Goal: Transaction & Acquisition: Purchase product/service

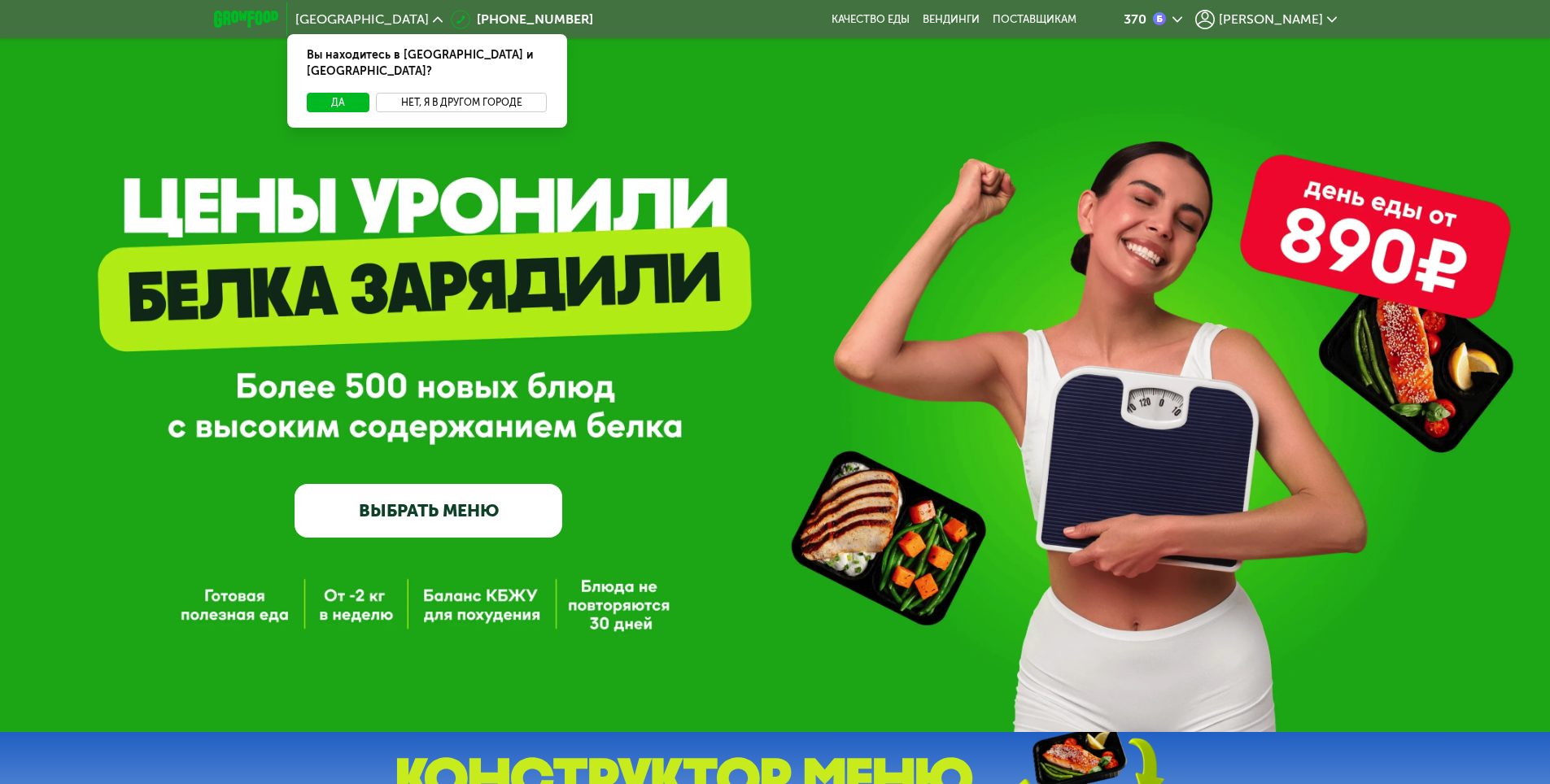
click at [475, 93] on button "Нет, я в другом городе" at bounding box center [461, 102] width 172 height 19
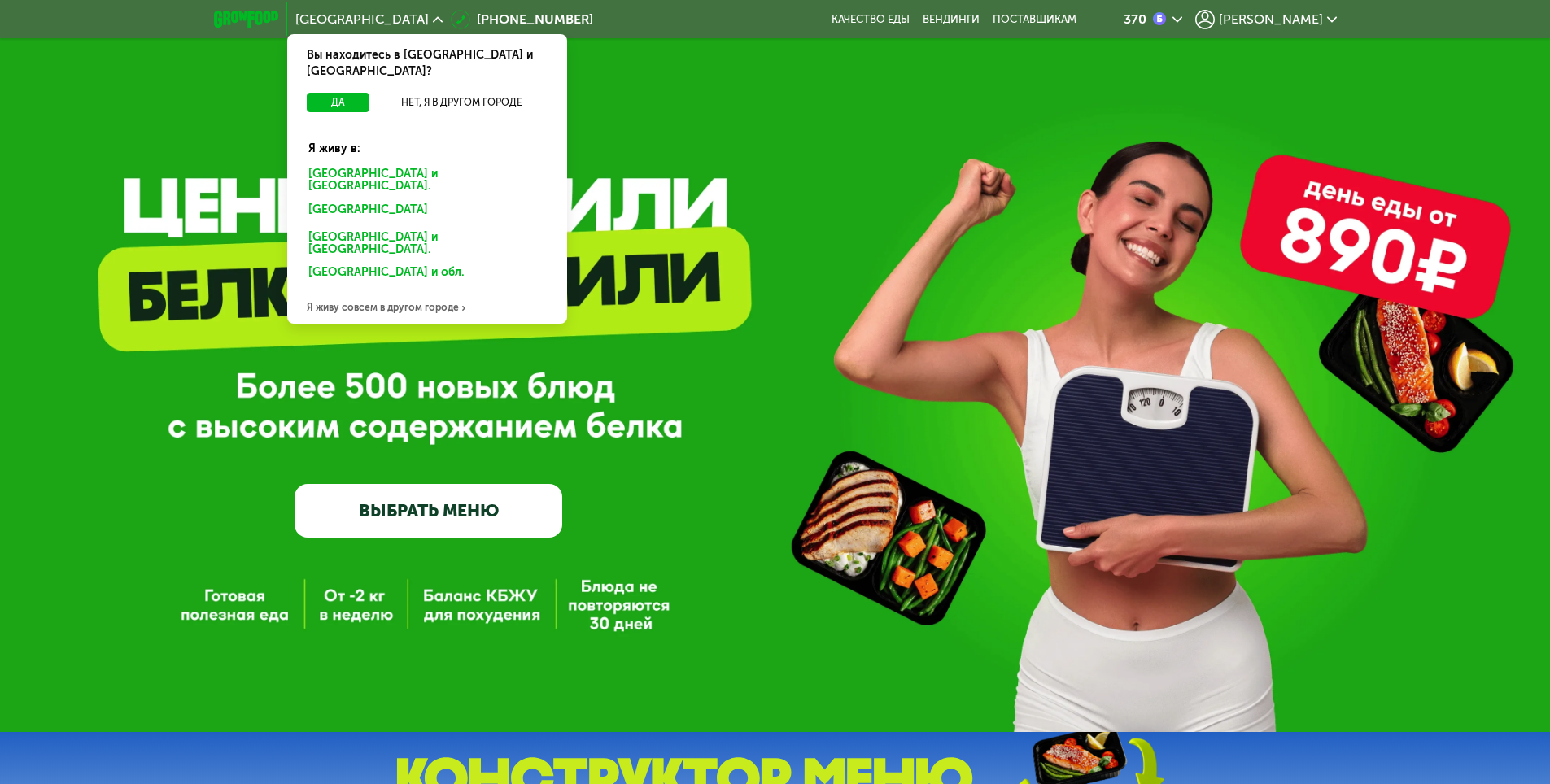
click at [407, 199] on div "Санкт-Петербурге и обл." at bounding box center [424, 213] width 254 height 26
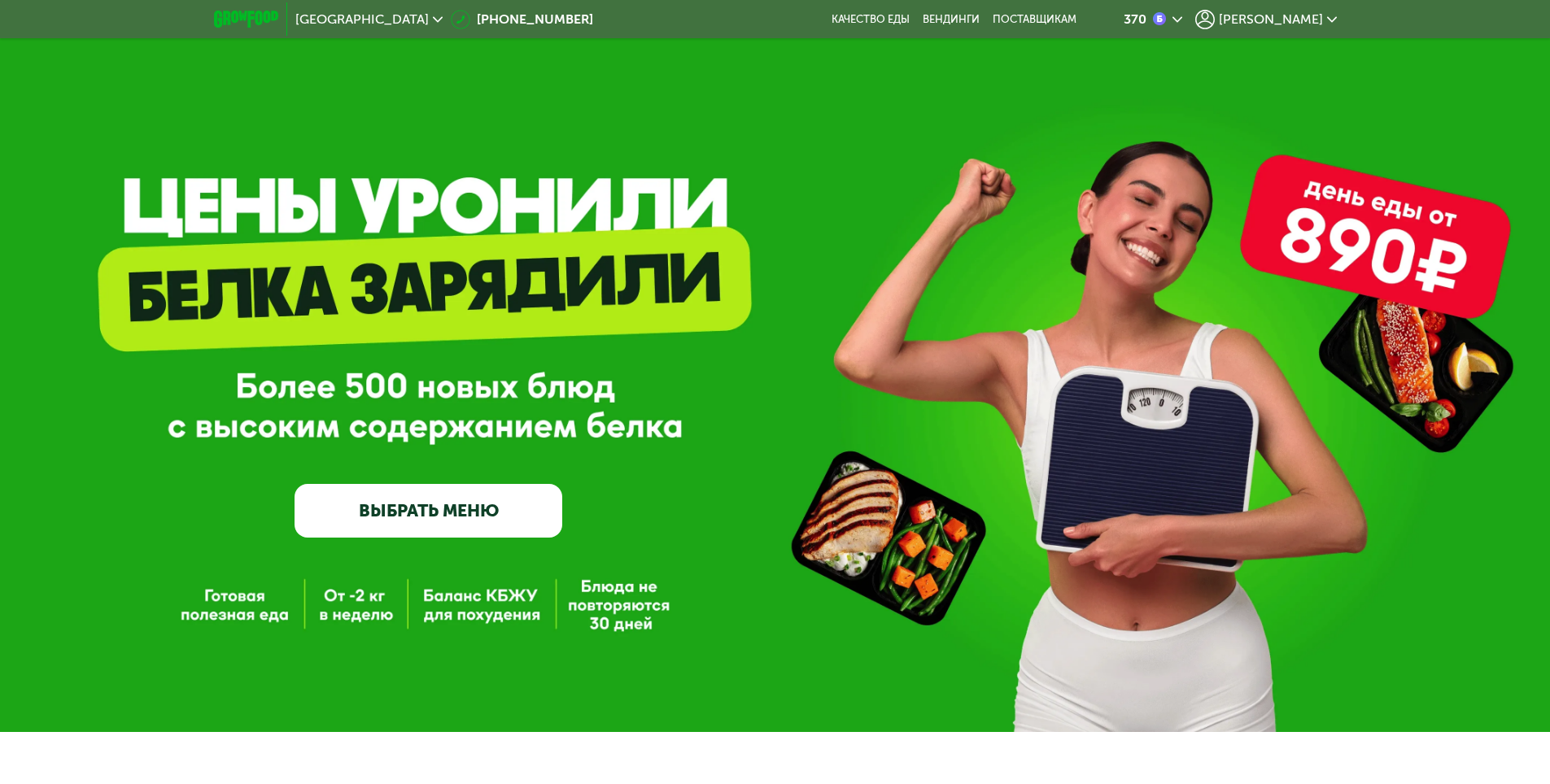
click at [438, 526] on link "ВЫБРАТЬ МЕНЮ" at bounding box center [428, 511] width 267 height 54
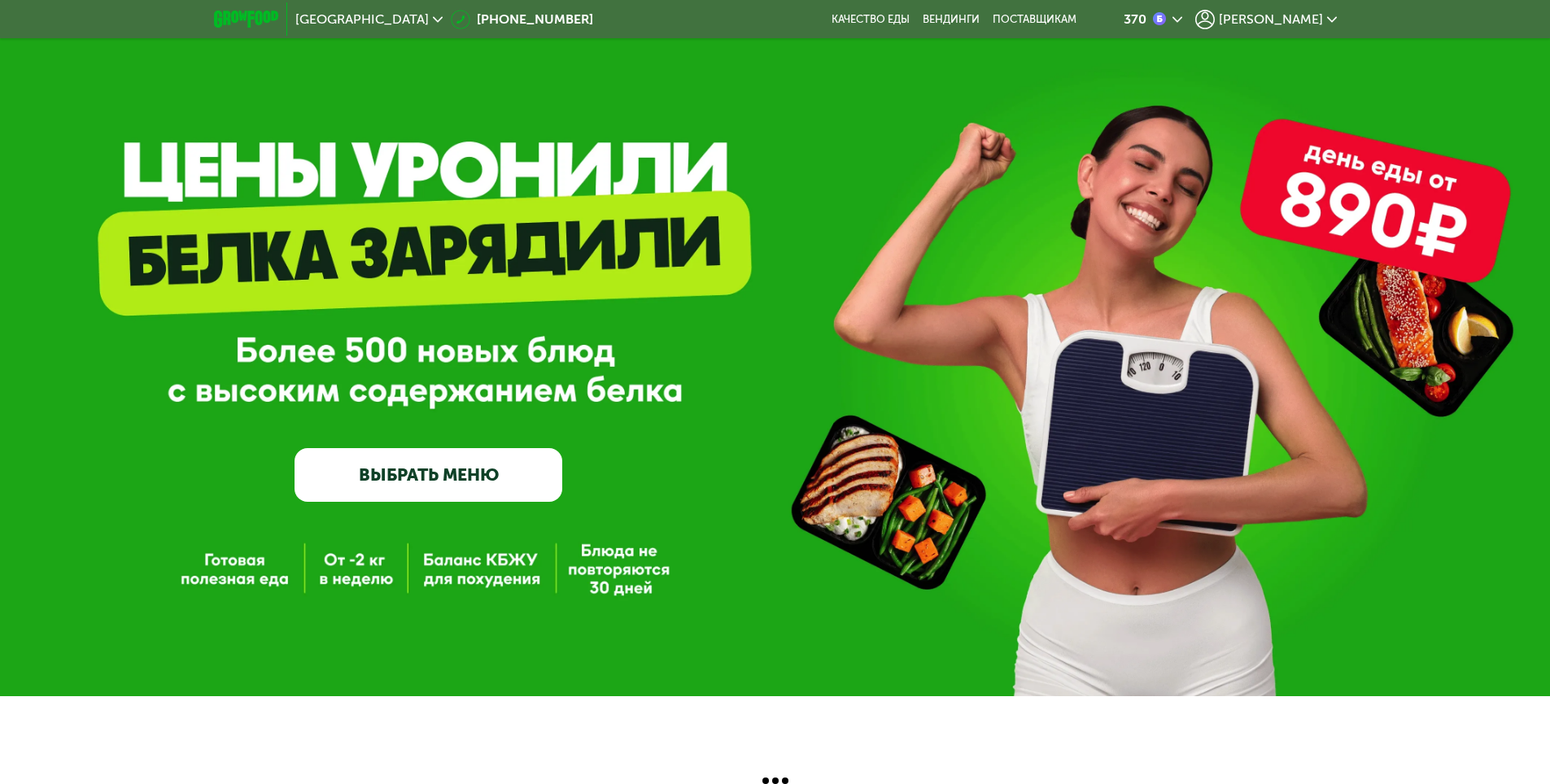
click at [427, 467] on link "ВЫБРАТЬ МЕНЮ" at bounding box center [428, 474] width 267 height 54
click at [458, 469] on link "ВЫБРАТЬ МЕНЮ" at bounding box center [428, 474] width 267 height 54
click at [228, 568] on div "GrowFood — доставка правильного питания ВЫБРАТЬ МЕНЮ" at bounding box center [775, 330] width 1550 height 732
click at [233, 580] on div "GrowFood — доставка правильного питания ВЫБРАТЬ МЕНЮ" at bounding box center [775, 330] width 1550 height 732
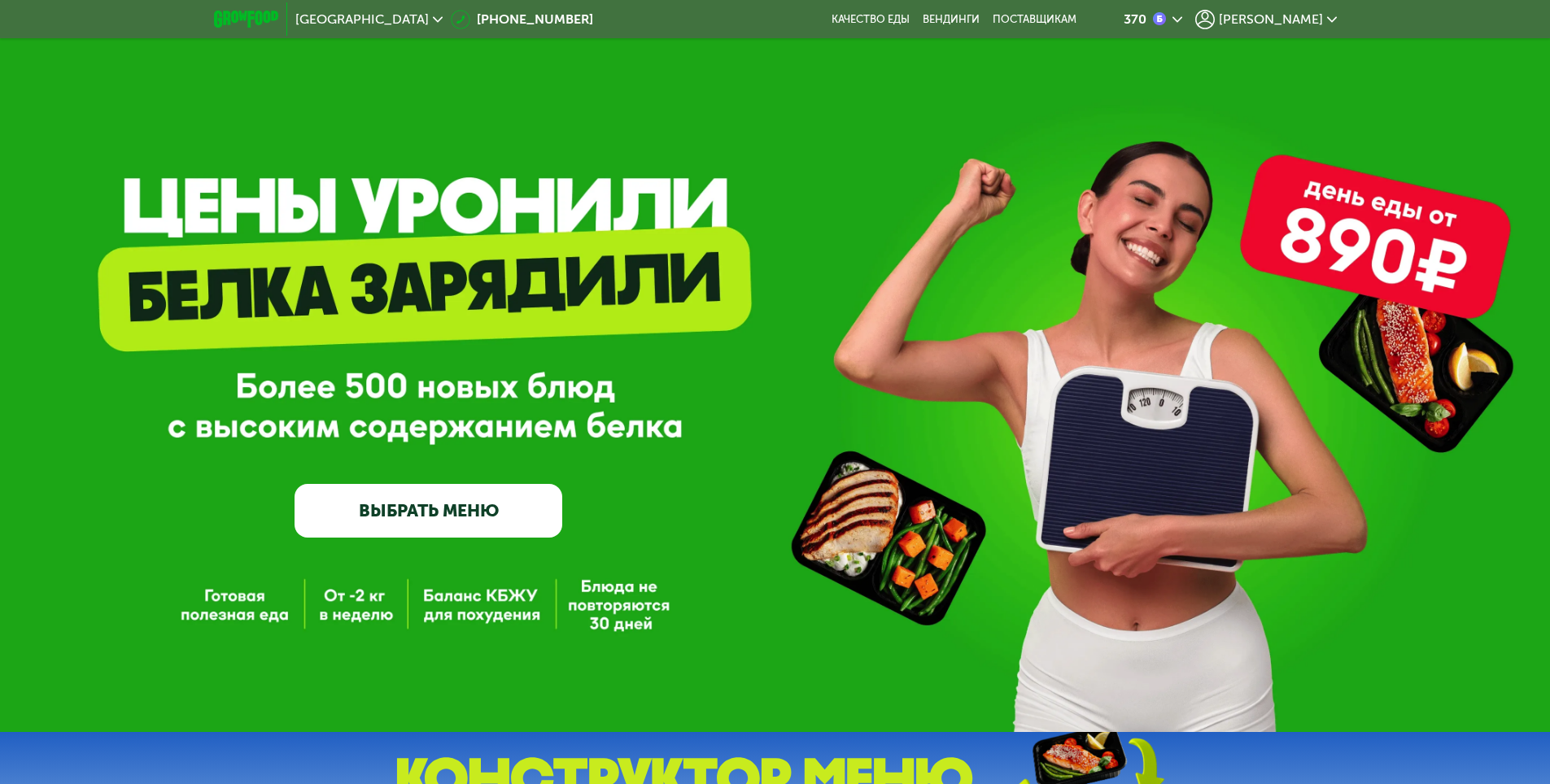
click at [1147, 24] on div "370" at bounding box center [1135, 19] width 23 height 13
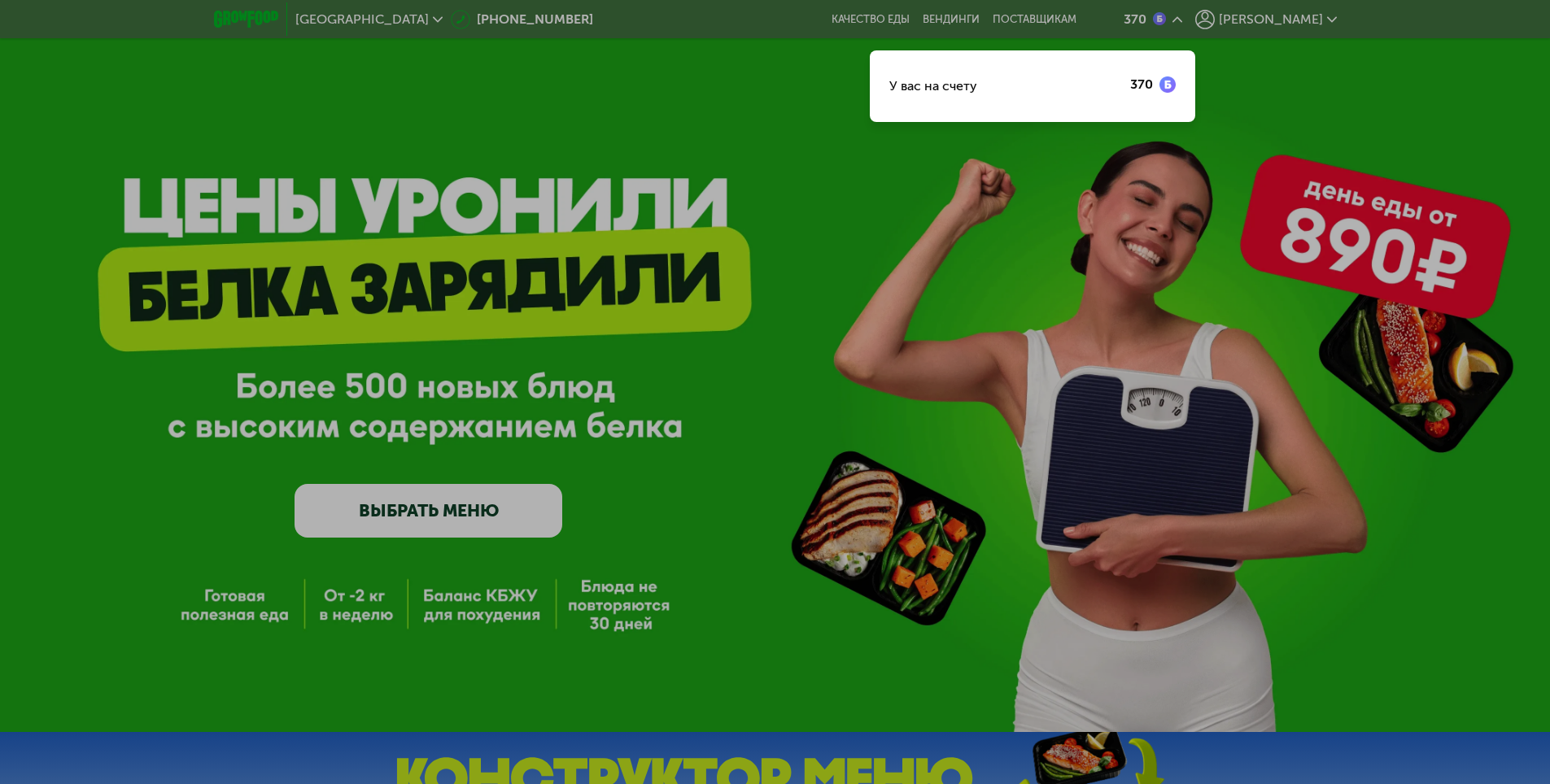
click at [977, 80] on div "У вас на счету" at bounding box center [933, 86] width 88 height 19
click at [705, 138] on div at bounding box center [775, 392] width 1550 height 784
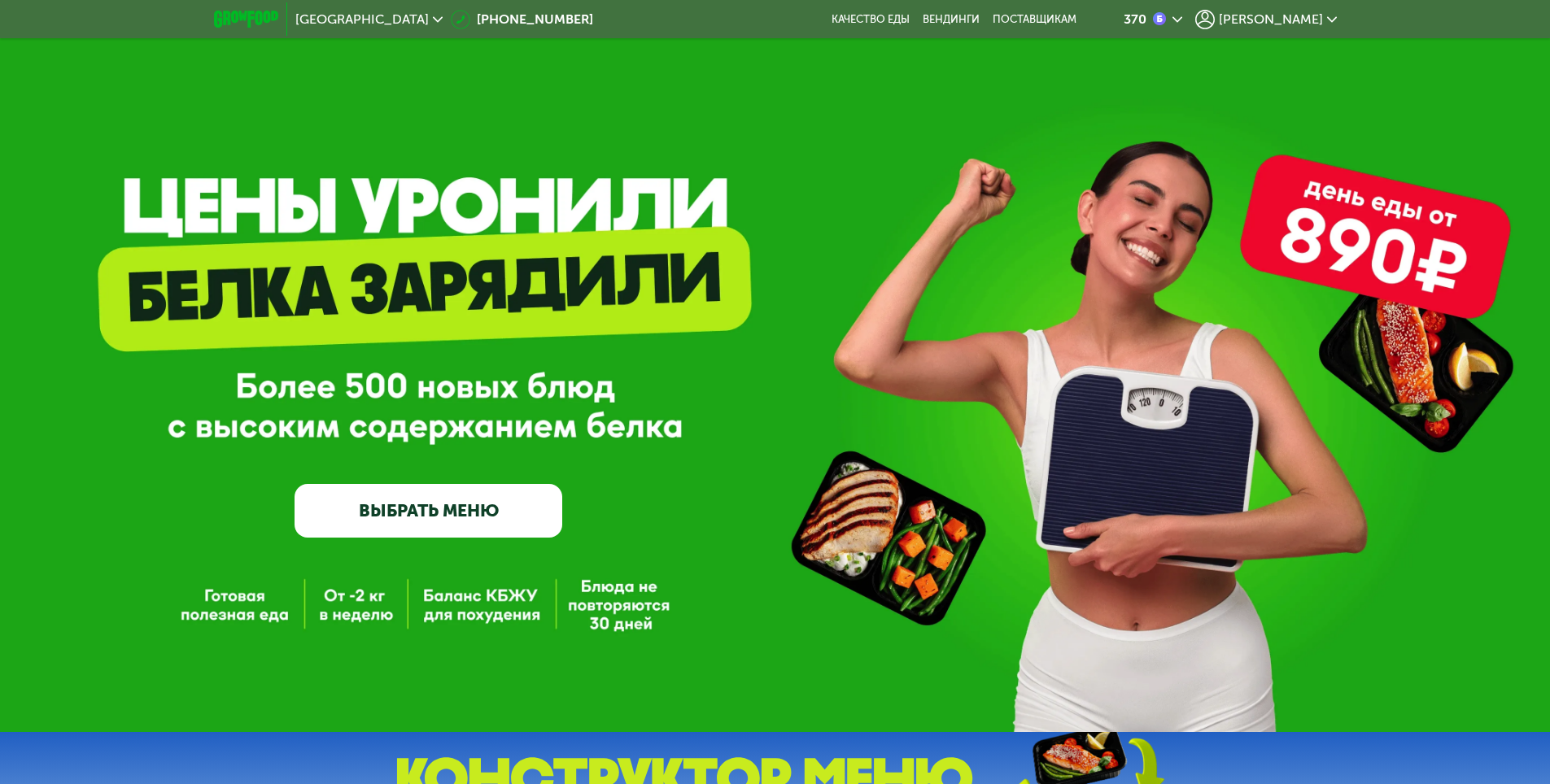
click at [431, 524] on link "ВЫБРАТЬ МЕНЮ" at bounding box center [428, 511] width 267 height 54
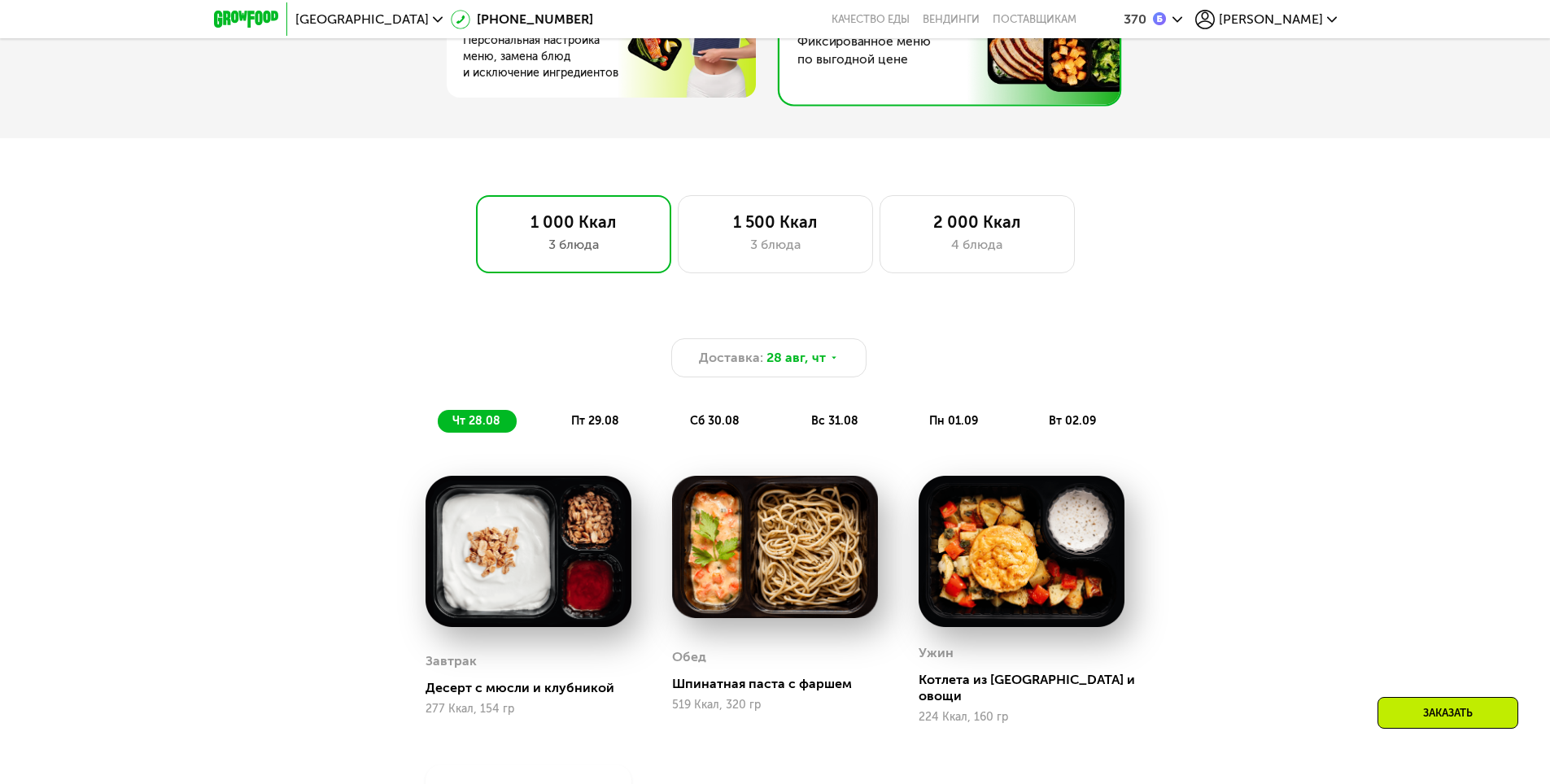
scroll to position [938, 0]
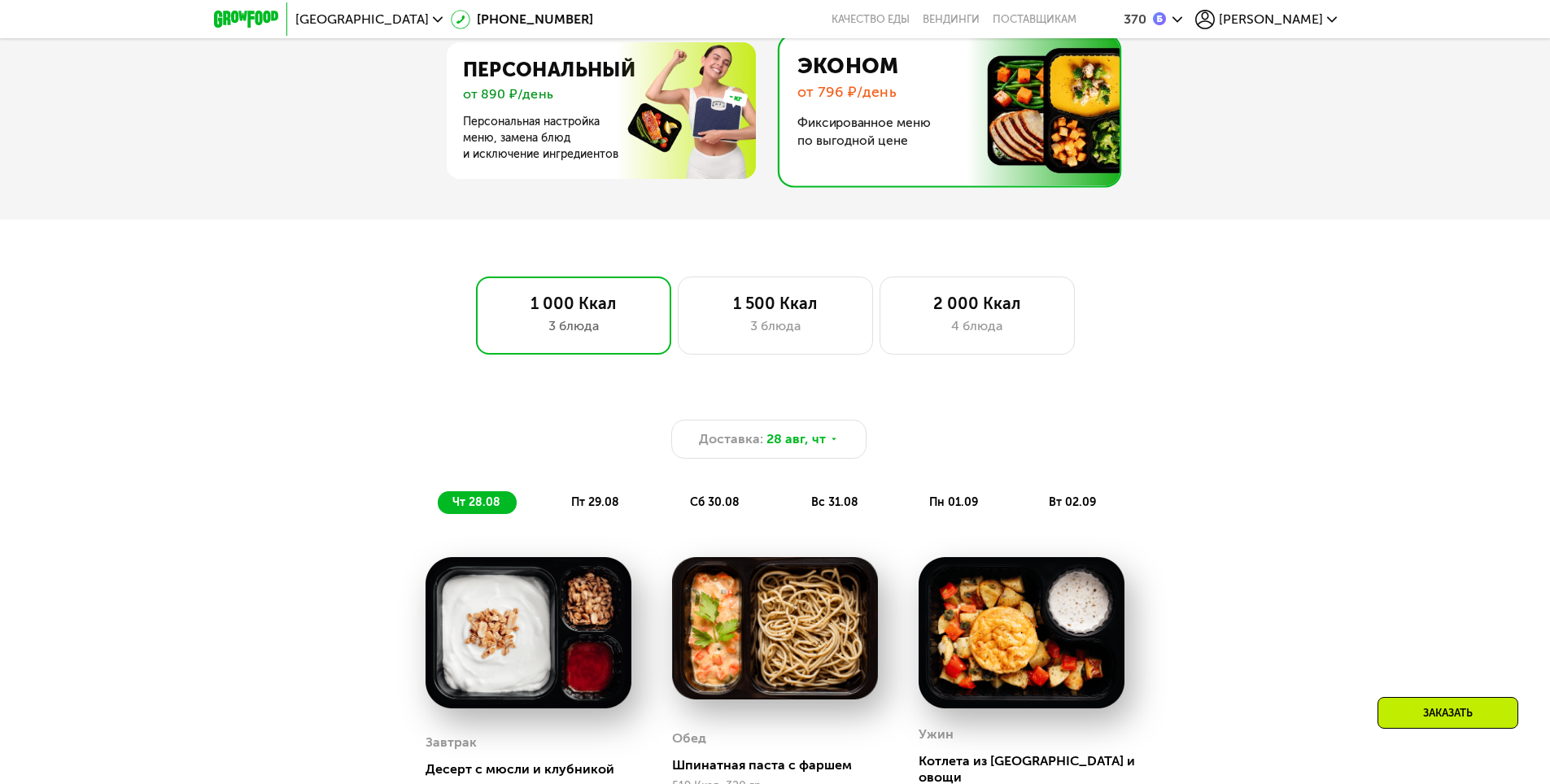
click at [901, 153] on img at bounding box center [944, 110] width 348 height 151
click at [528, 104] on img at bounding box center [596, 110] width 317 height 137
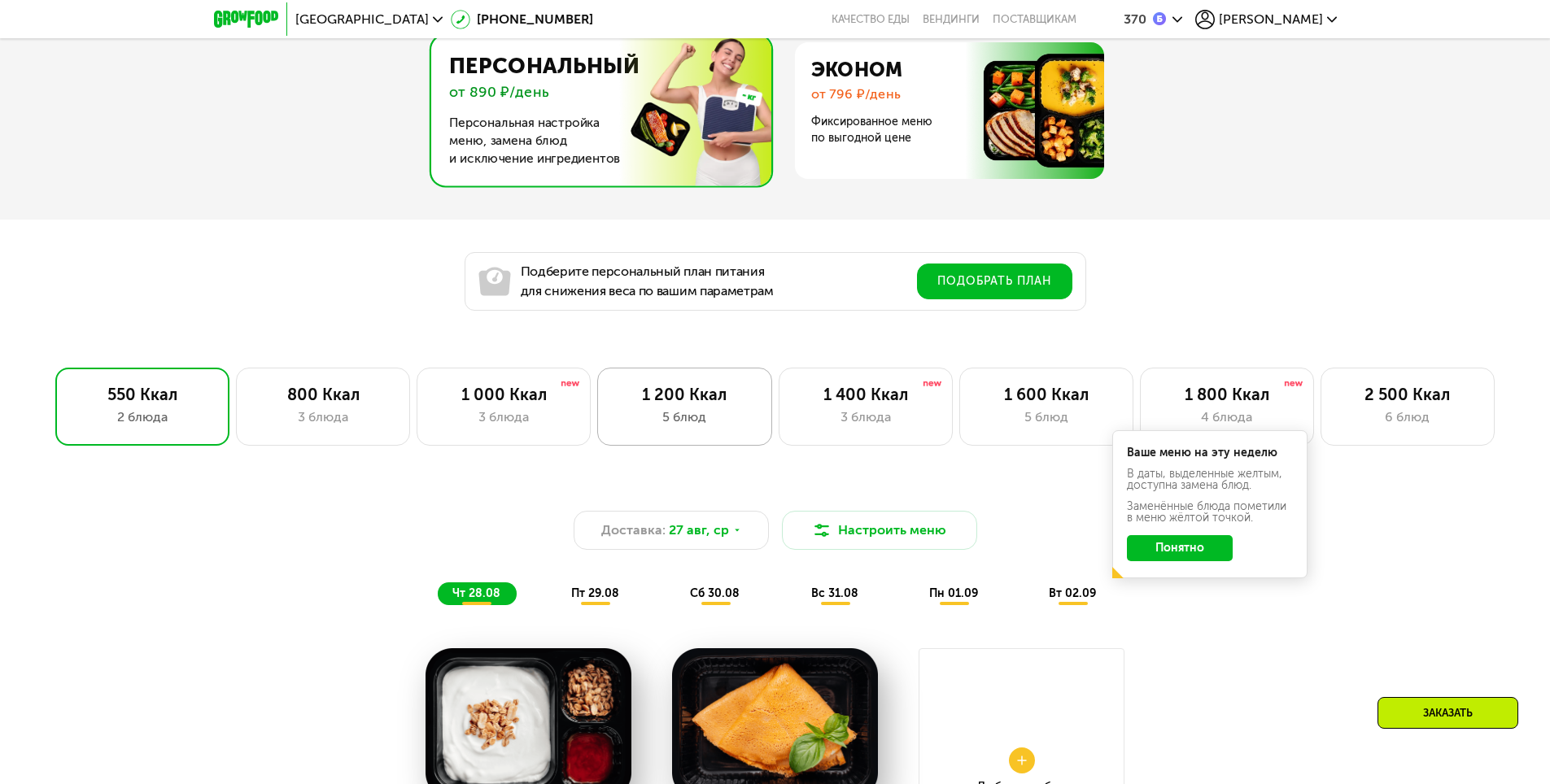
click at [779, 412] on div "1 200 Ккал 5 блюд" at bounding box center [865, 407] width 174 height 78
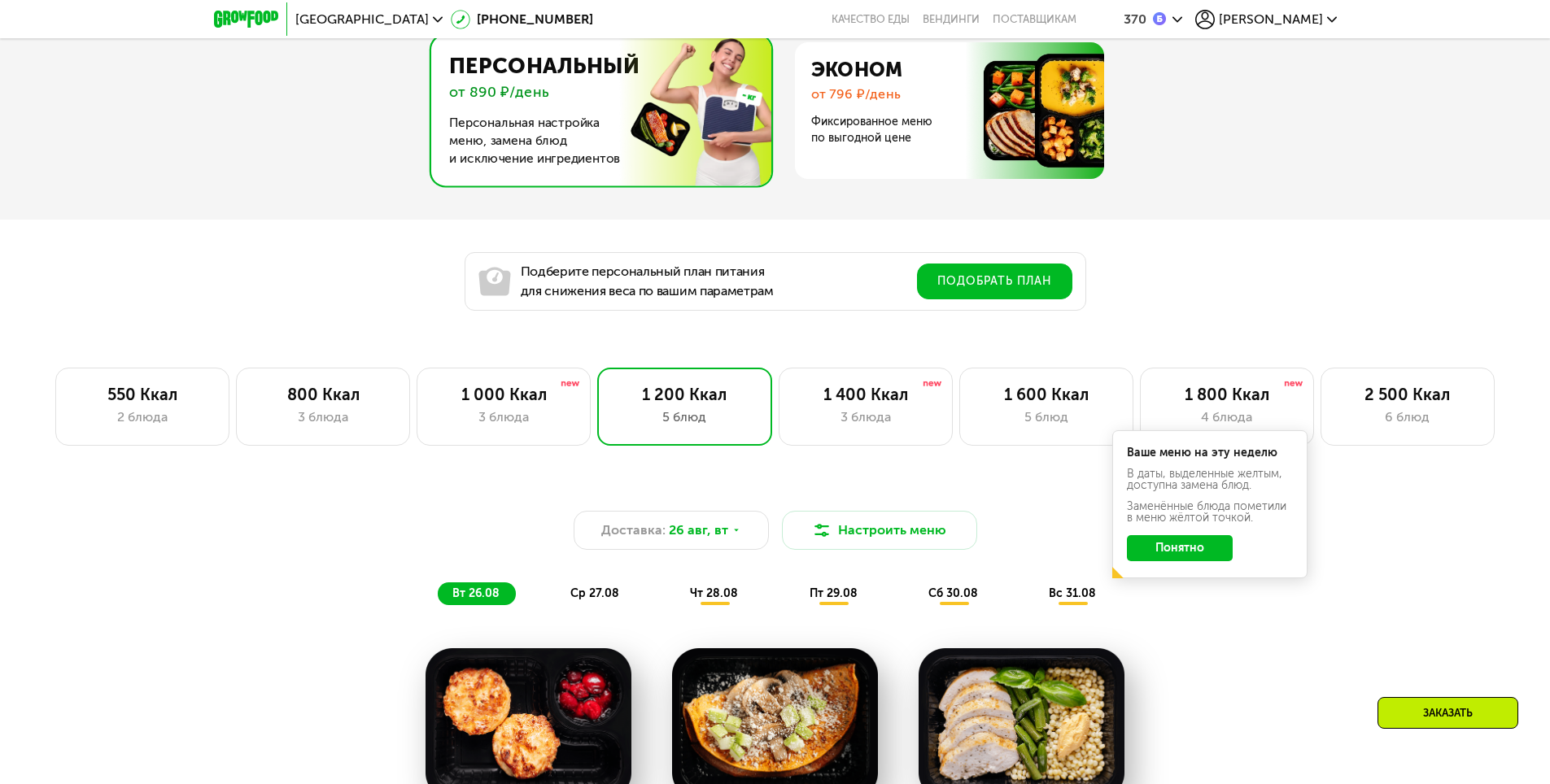
click at [1183, 550] on button "Понятно" at bounding box center [1179, 549] width 106 height 26
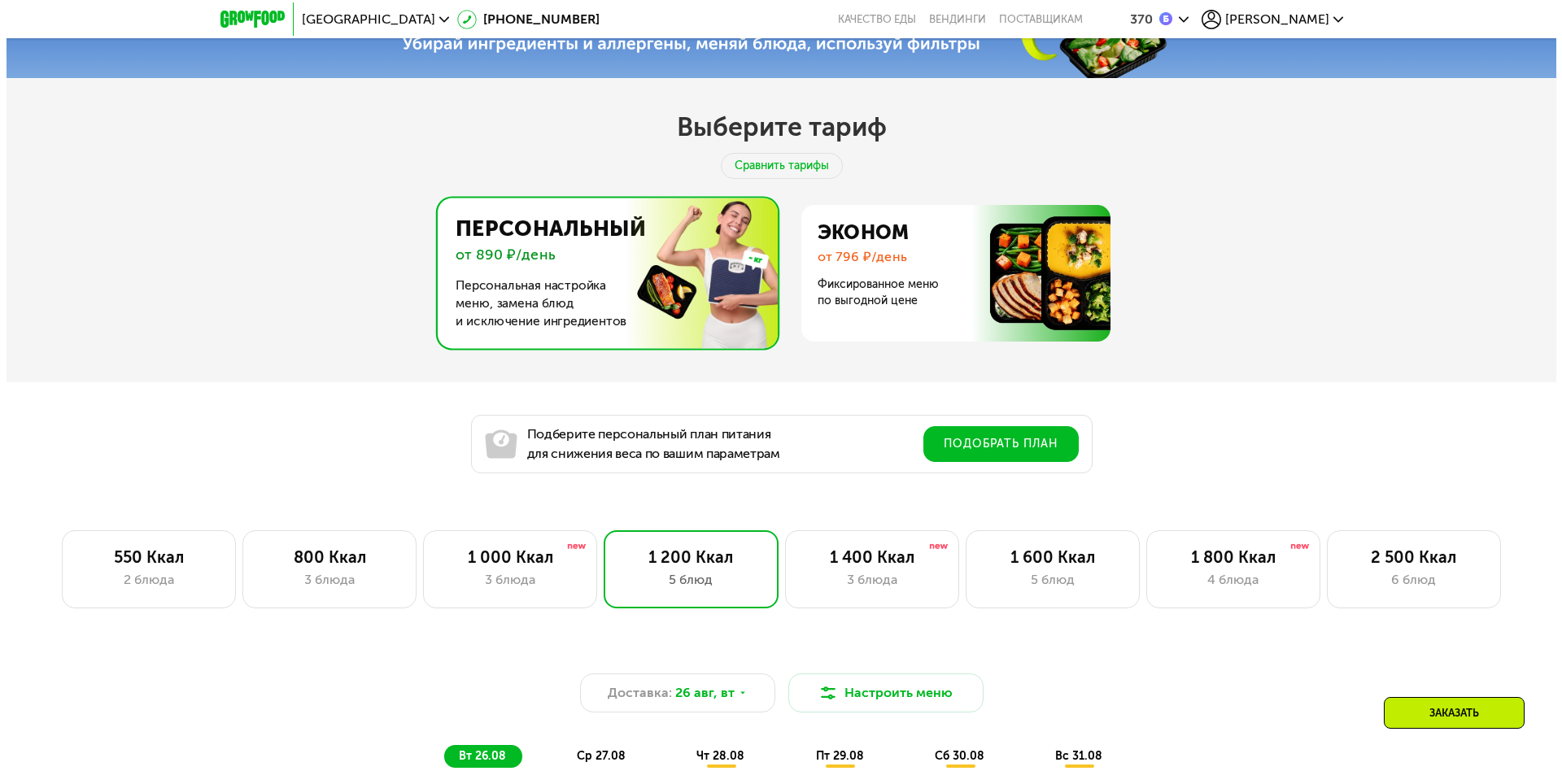
scroll to position [857, 0]
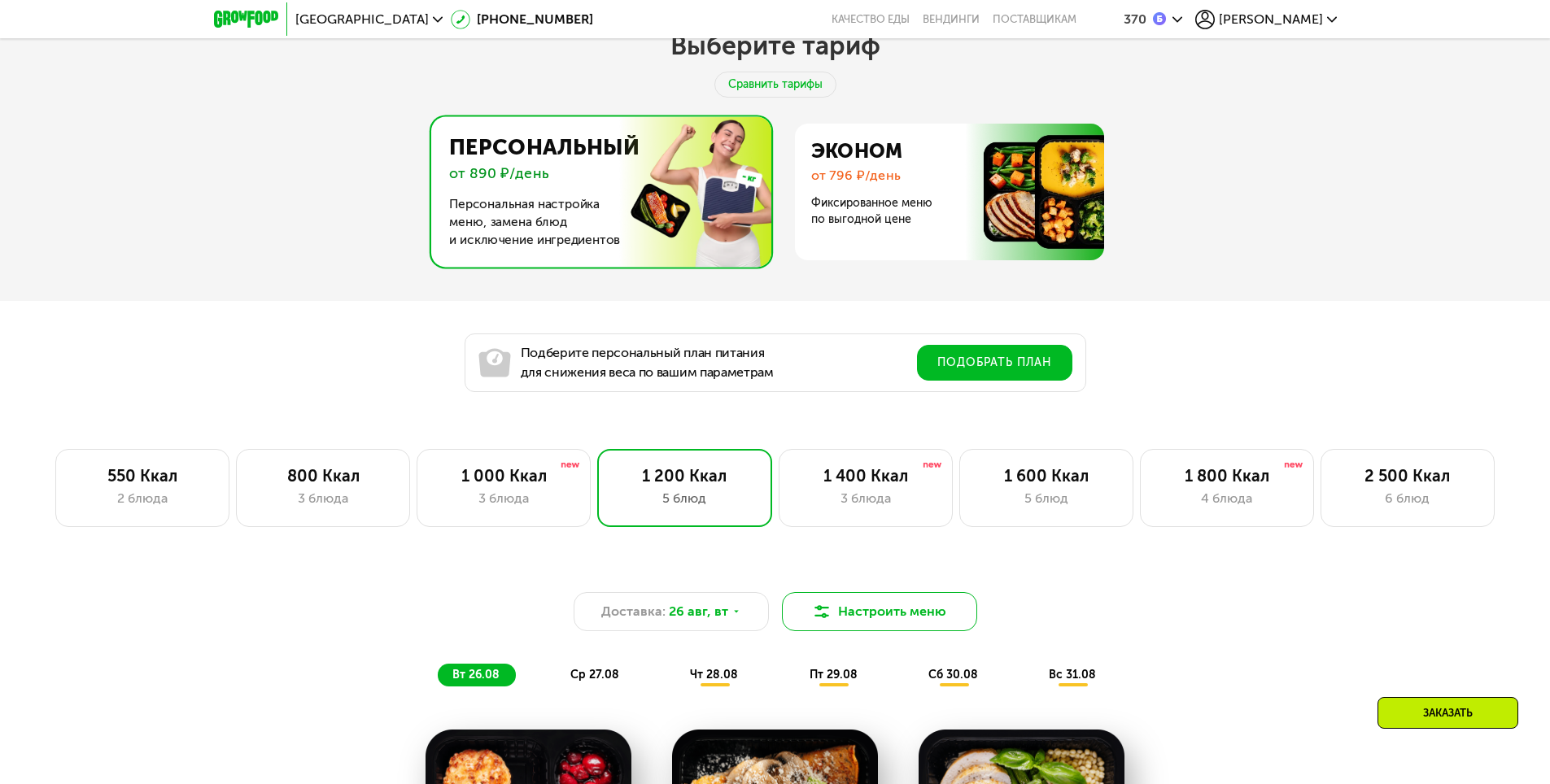
click at [895, 615] on button "Настроить меню" at bounding box center [879, 611] width 195 height 39
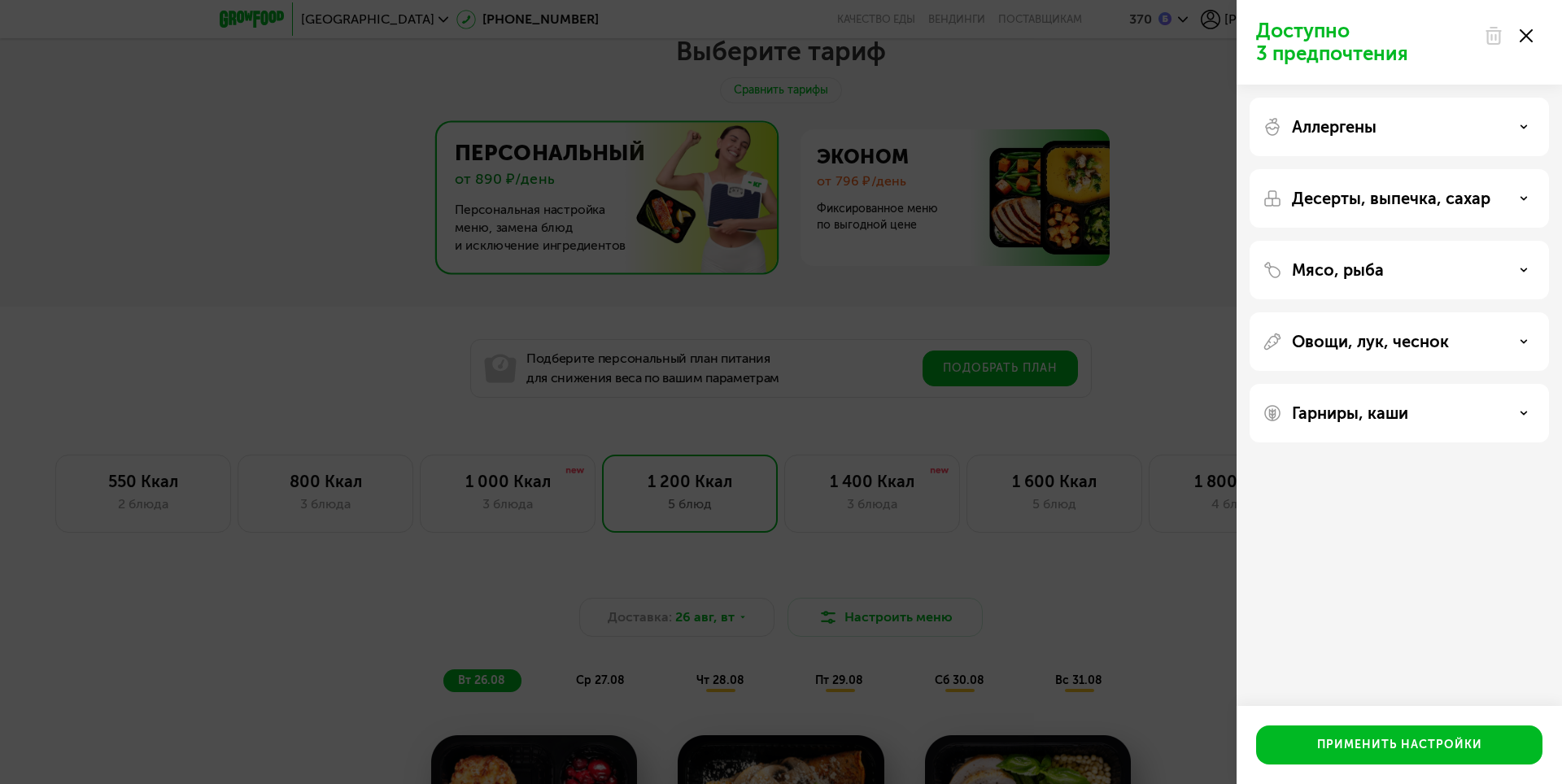
click at [1396, 130] on div "Аллергены" at bounding box center [1399, 127] width 273 height 19
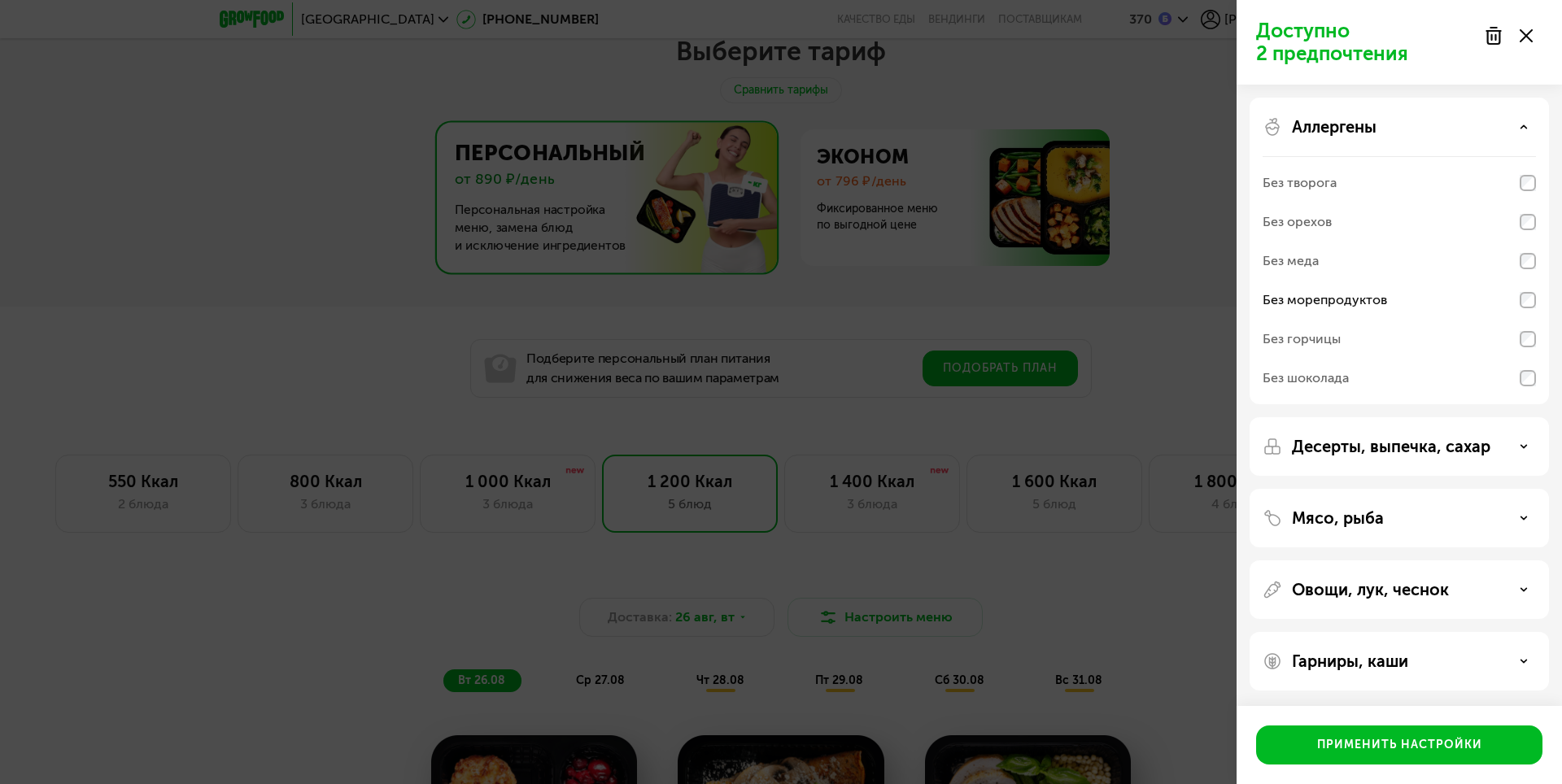
click at [1432, 453] on p "Десерты, выпечка, сахар" at bounding box center [1391, 446] width 198 height 19
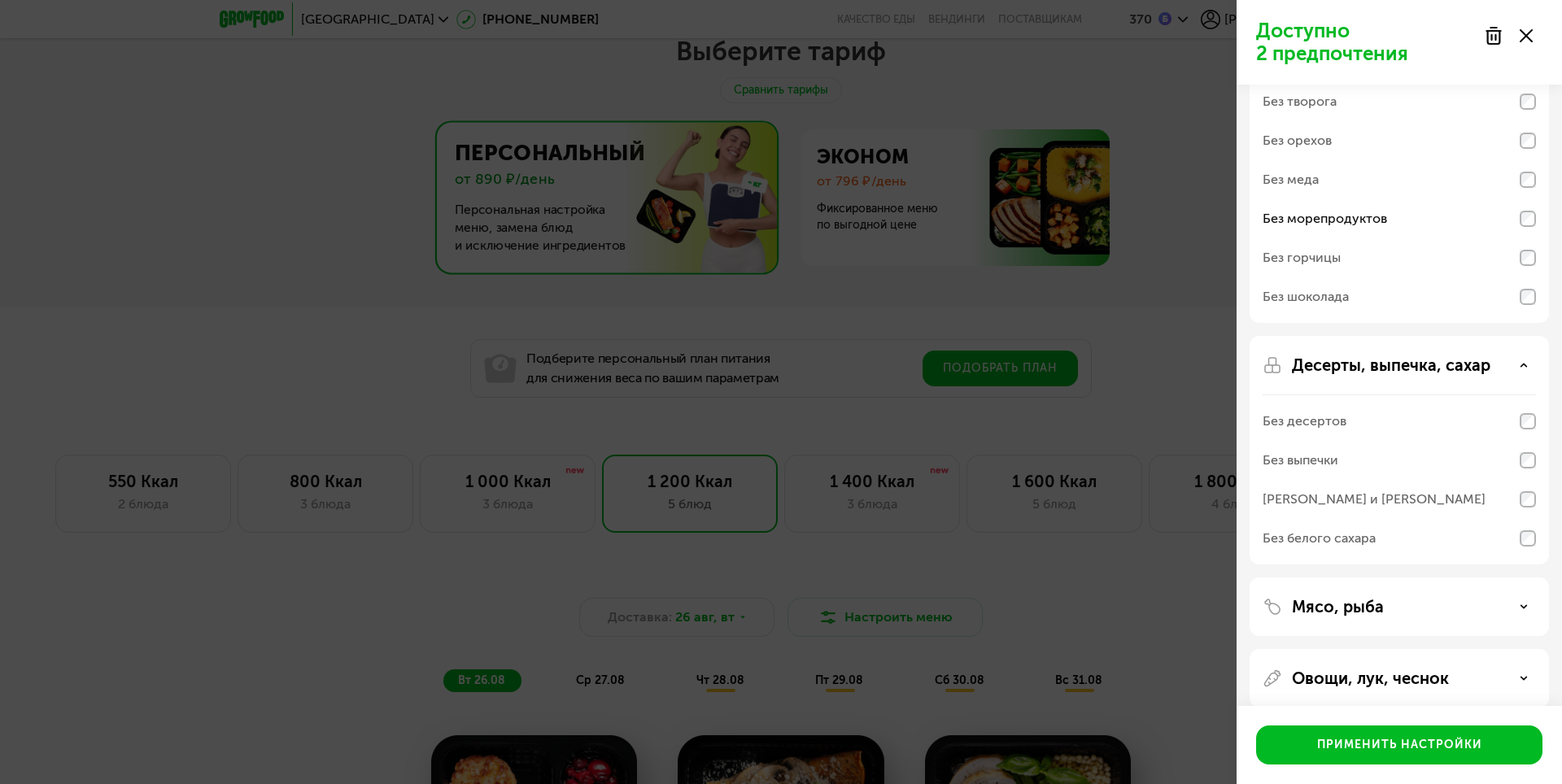
click at [1381, 608] on p "Мясо, рыба" at bounding box center [1338, 607] width 92 height 19
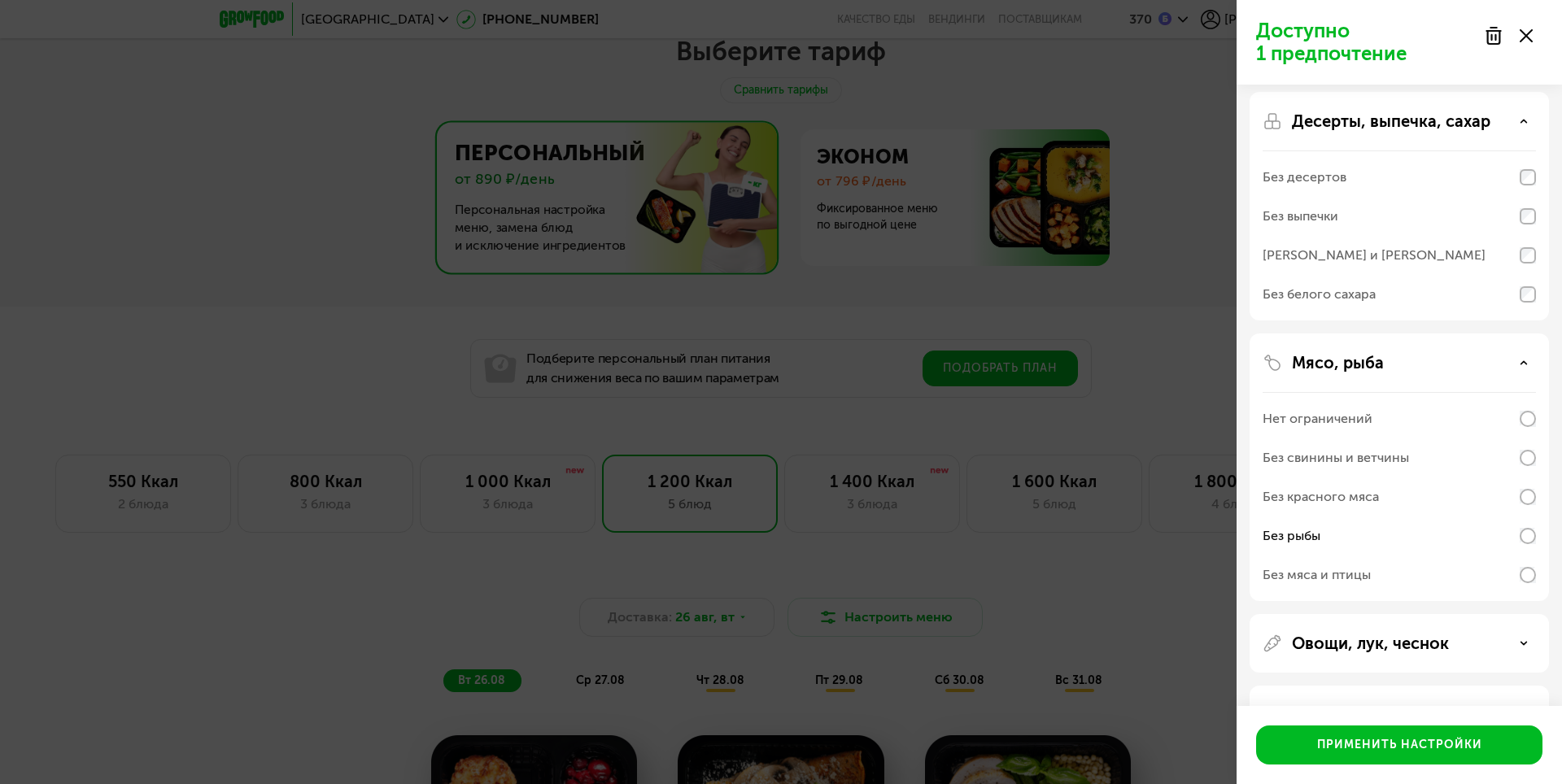
scroll to position [380, 0]
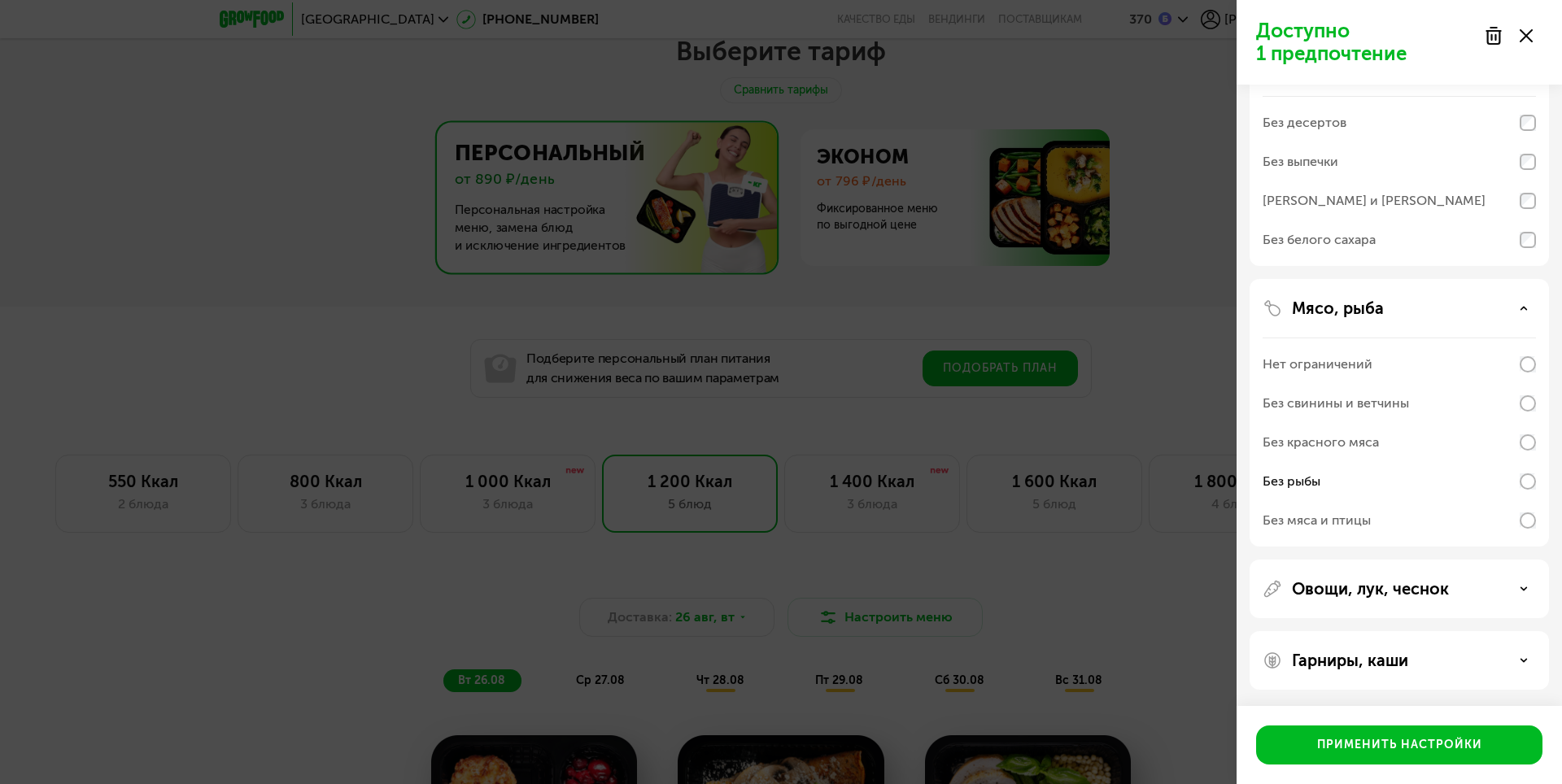
click at [1419, 586] on p "Овощи, лук, чеснок" at bounding box center [1371, 589] width 157 height 19
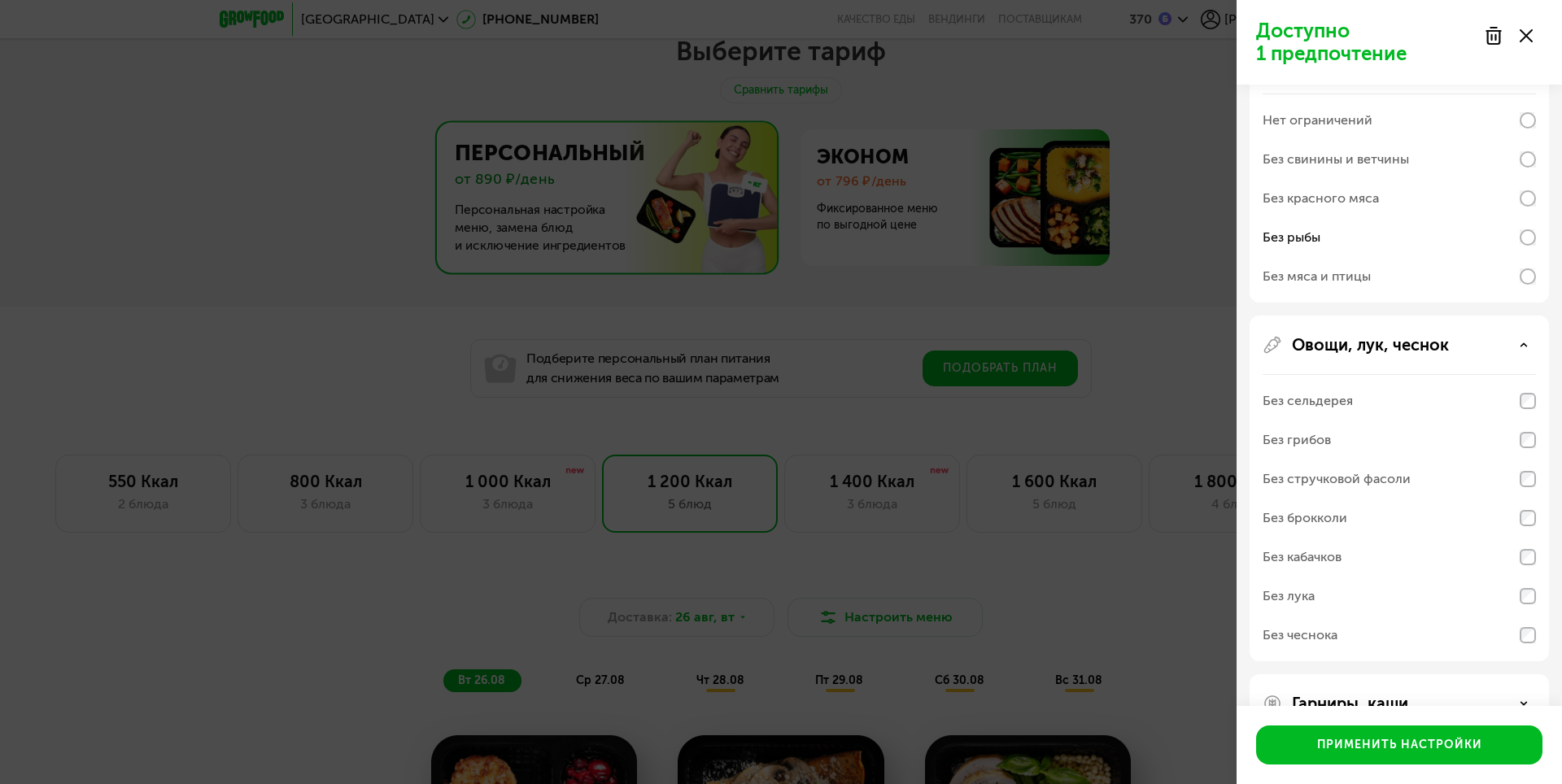
scroll to position [667, 0]
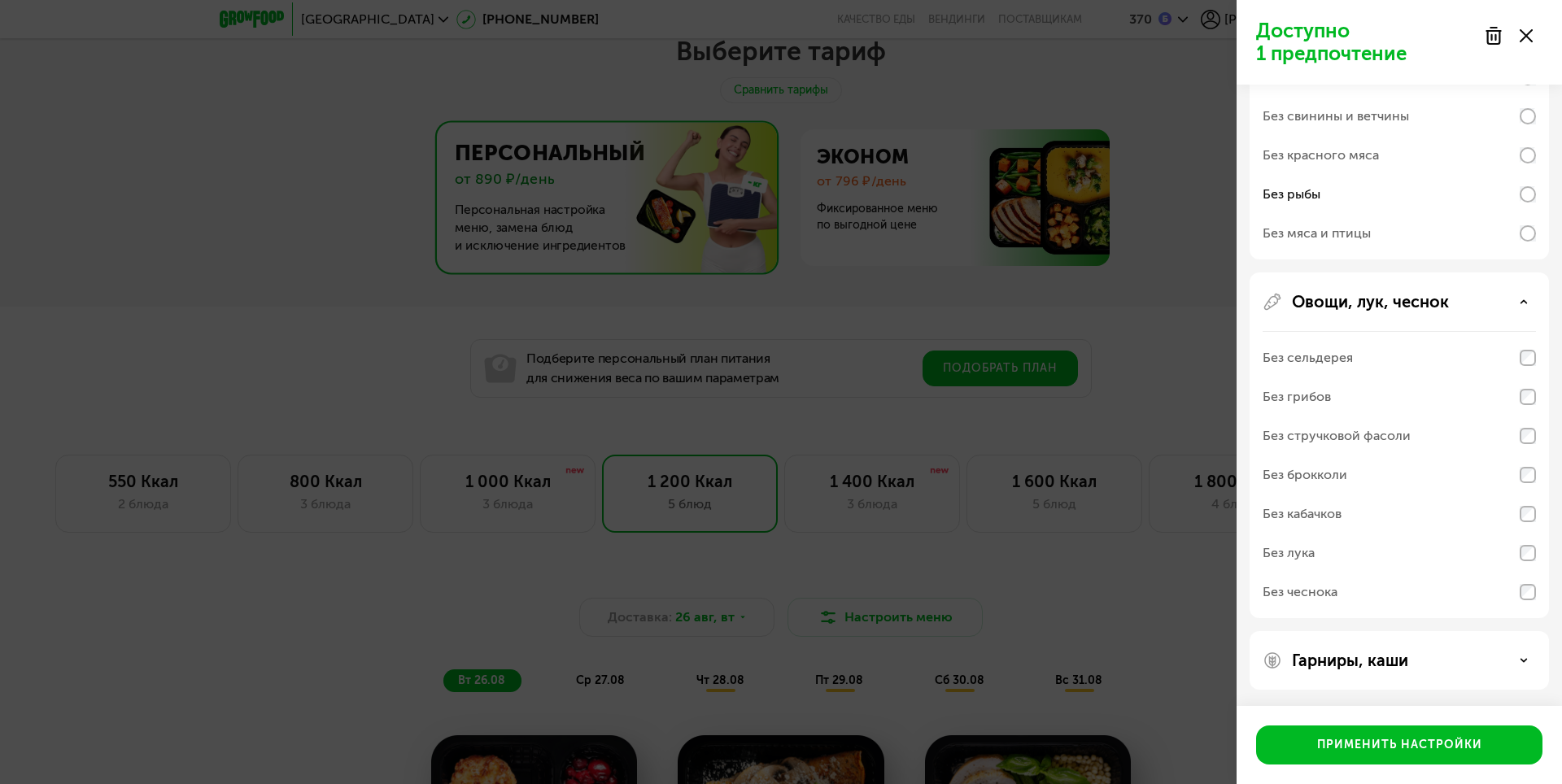
click at [1379, 662] on p "Гарниры, каши" at bounding box center [1350, 661] width 116 height 19
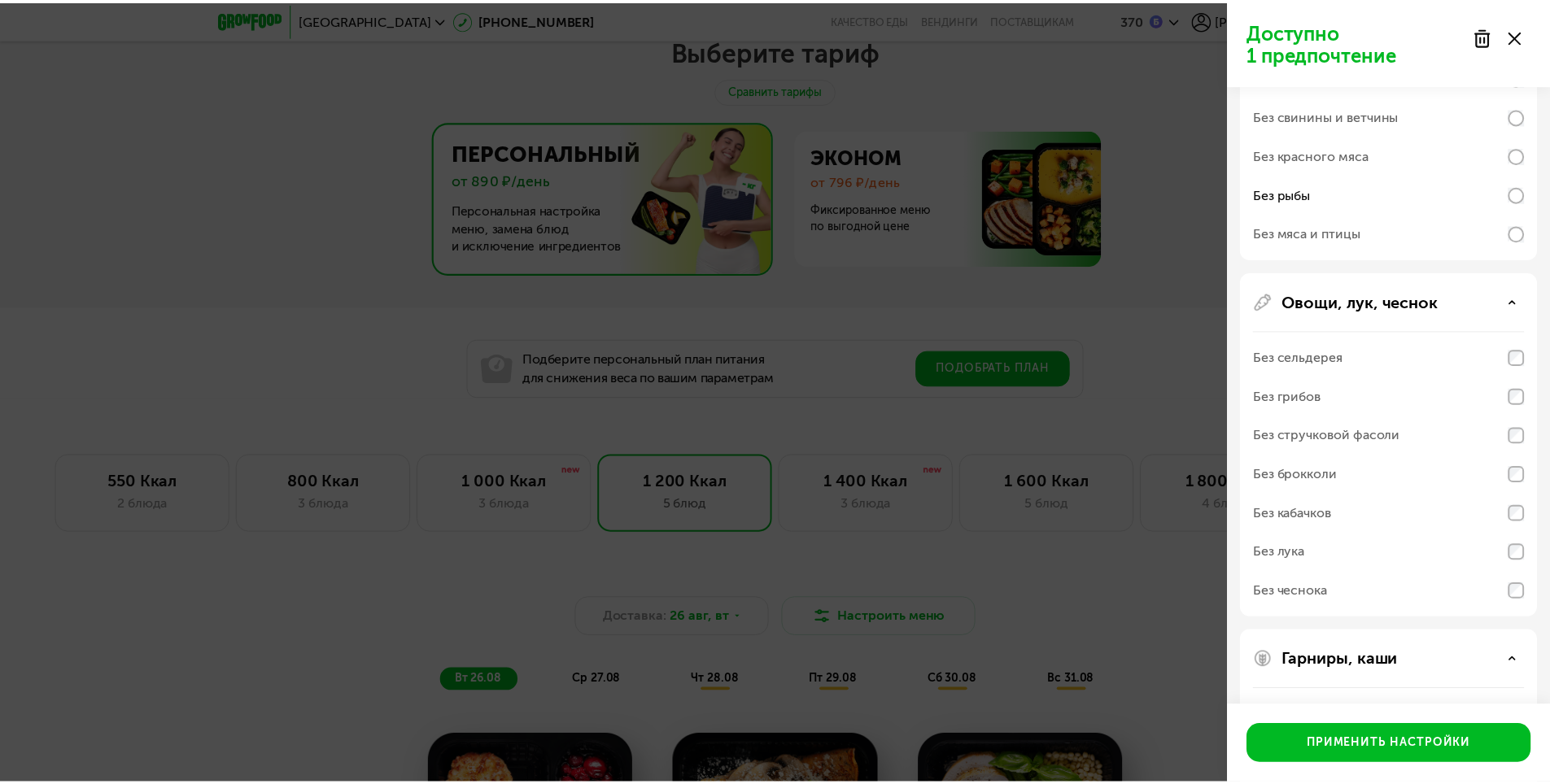
scroll to position [876, 0]
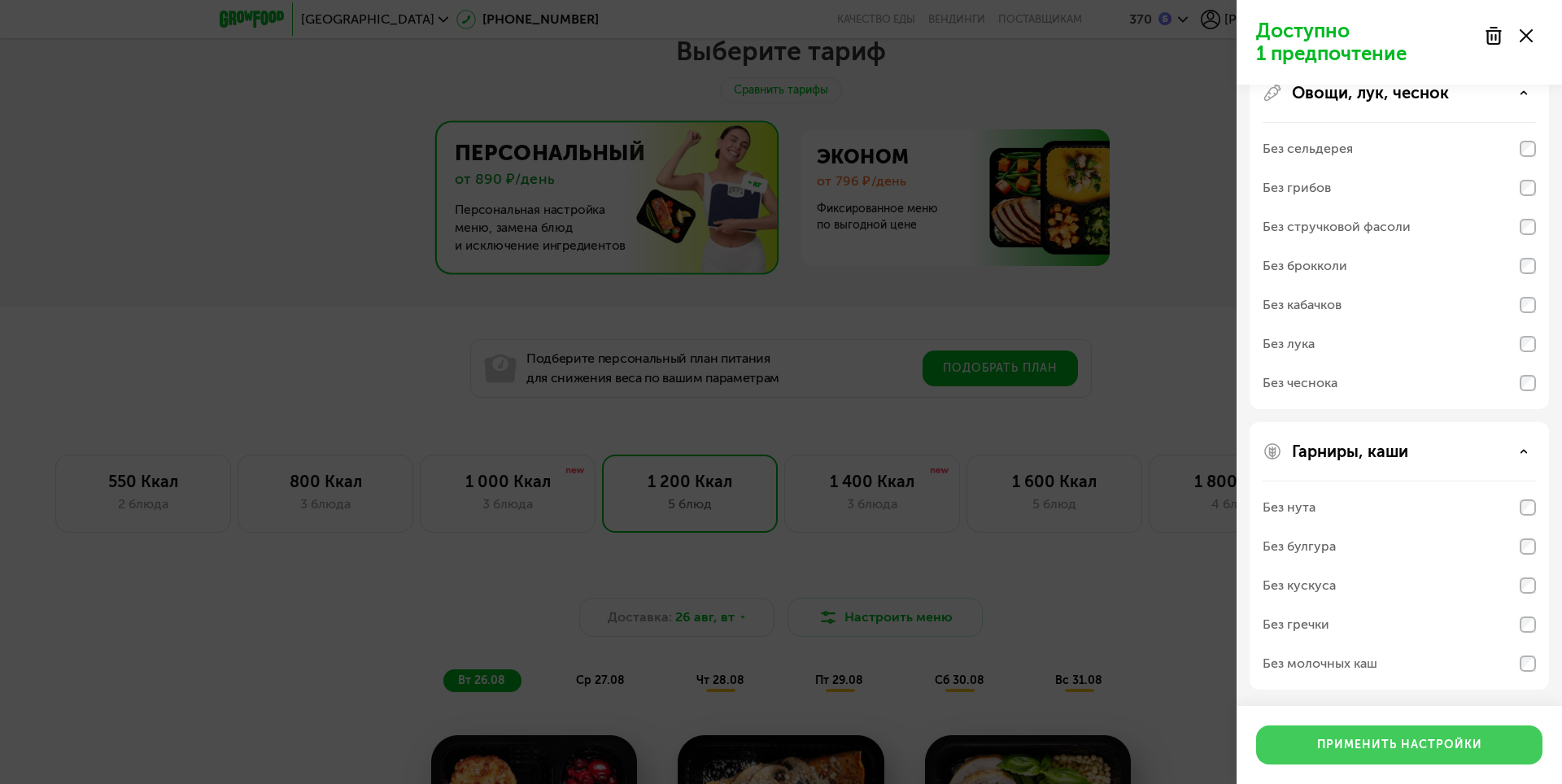
click at [1446, 743] on div "Применить настройки" at bounding box center [1399, 745] width 165 height 16
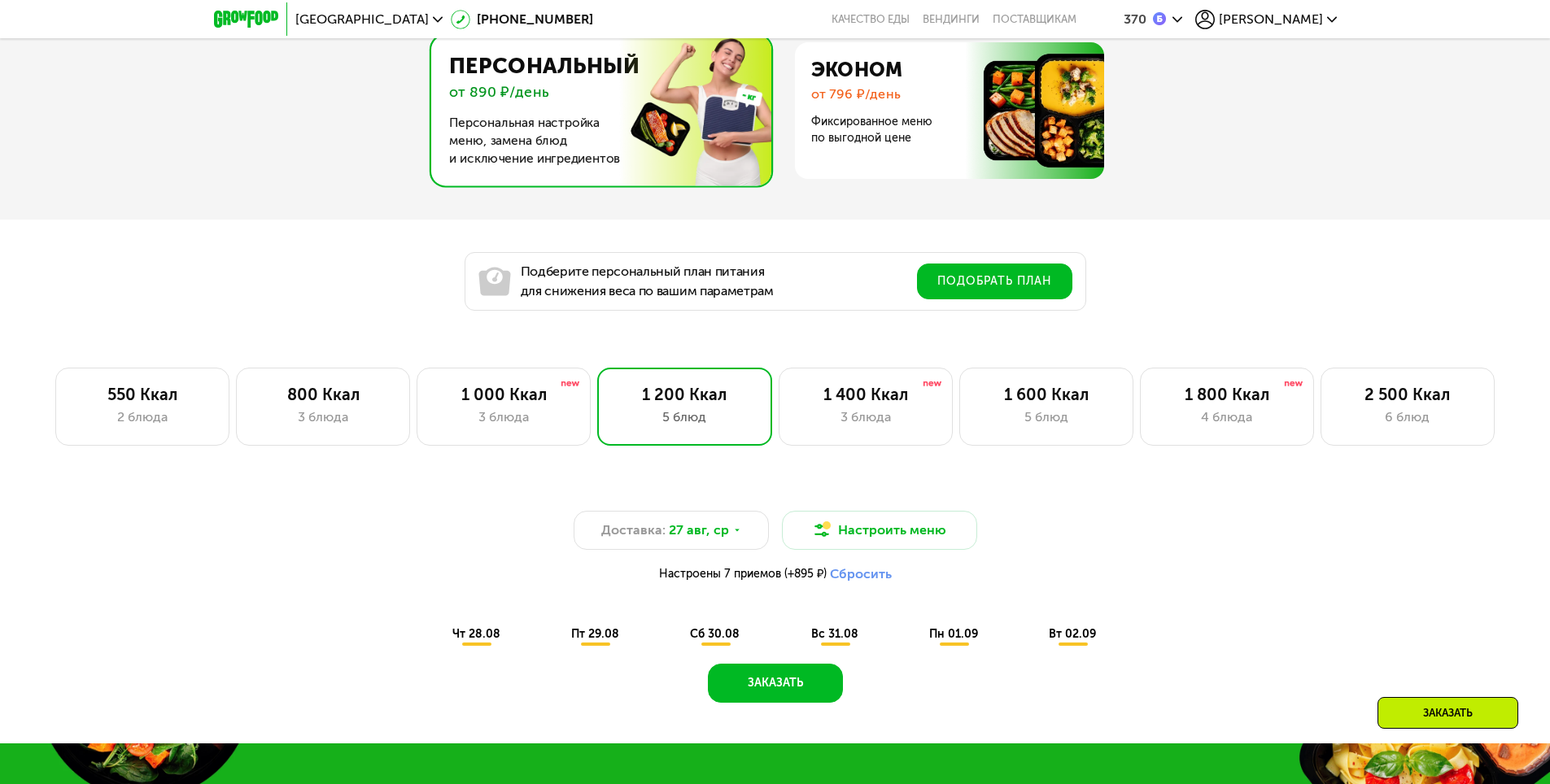
scroll to position [613, 0]
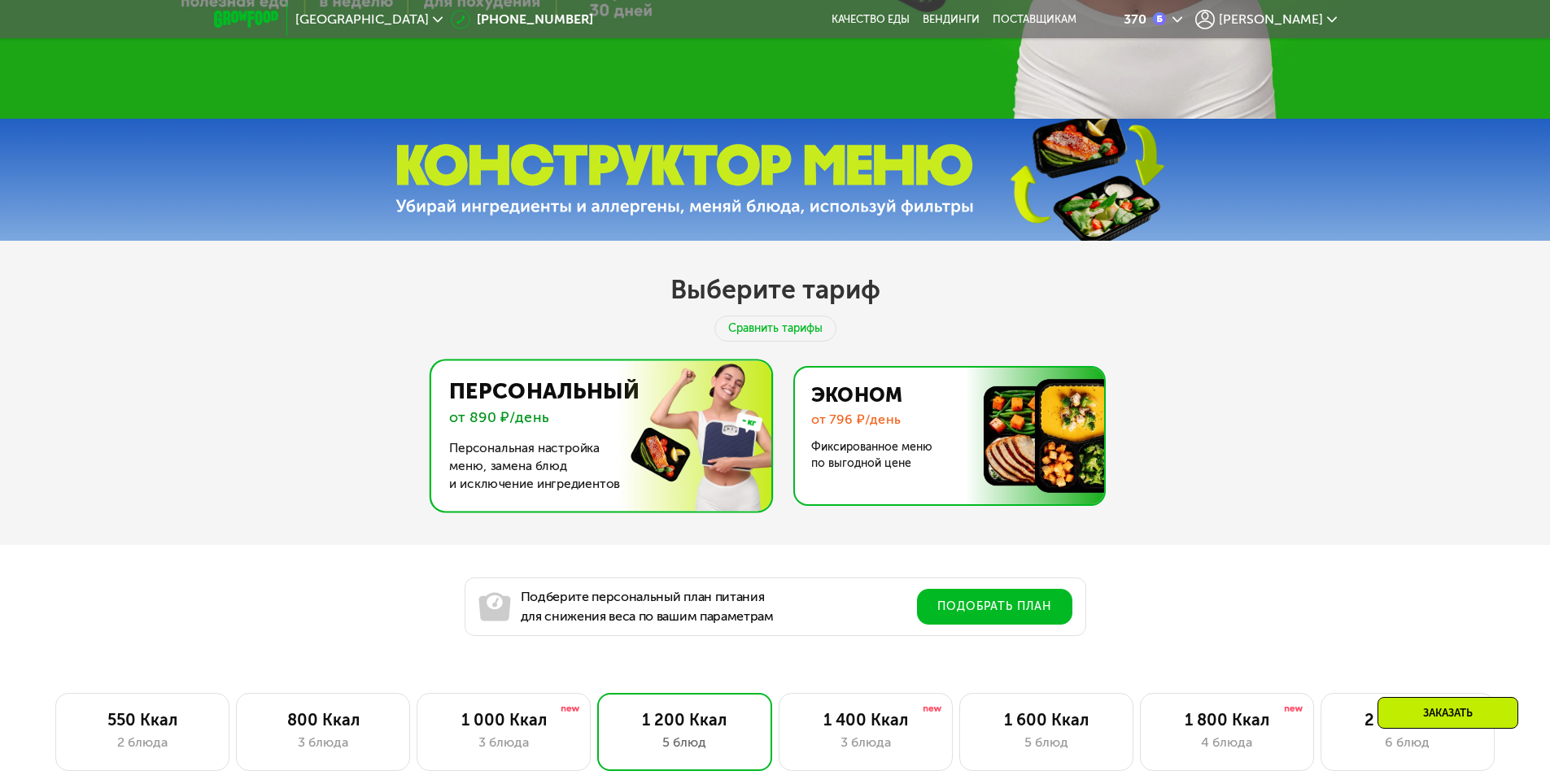
click at [923, 424] on img at bounding box center [945, 436] width 317 height 137
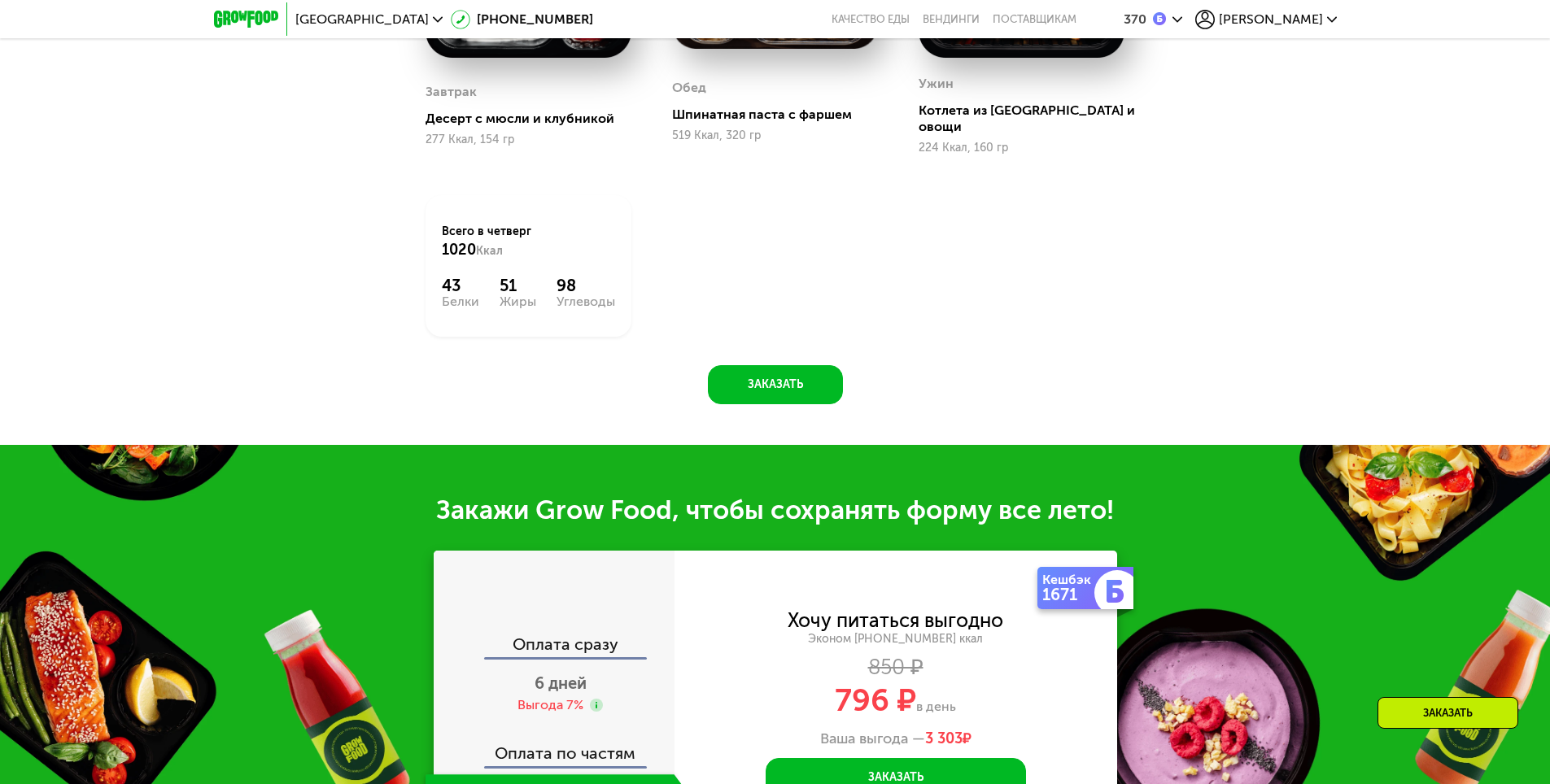
scroll to position [1833, 0]
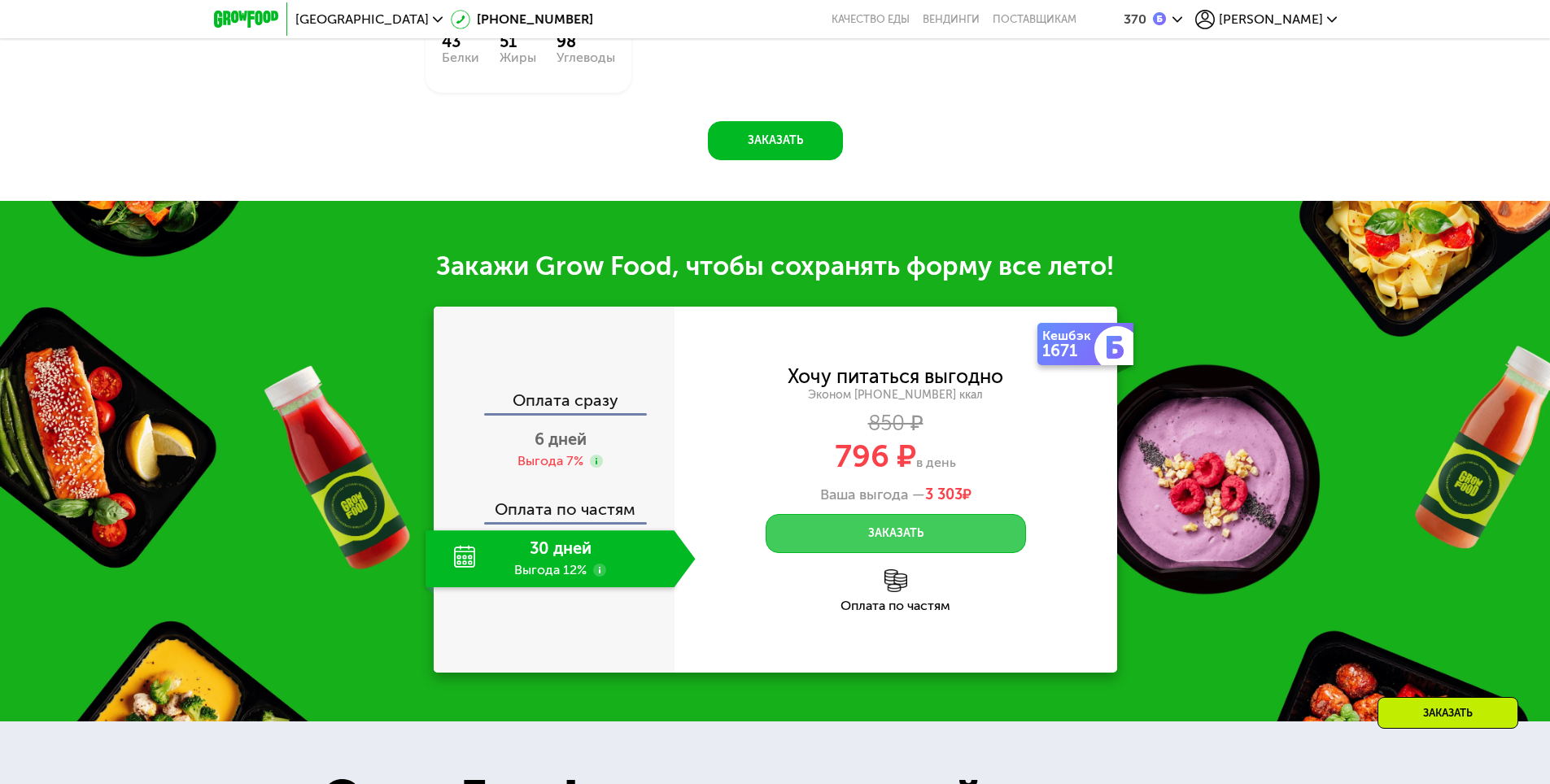
click at [925, 519] on button "Заказать" at bounding box center [895, 534] width 260 height 39
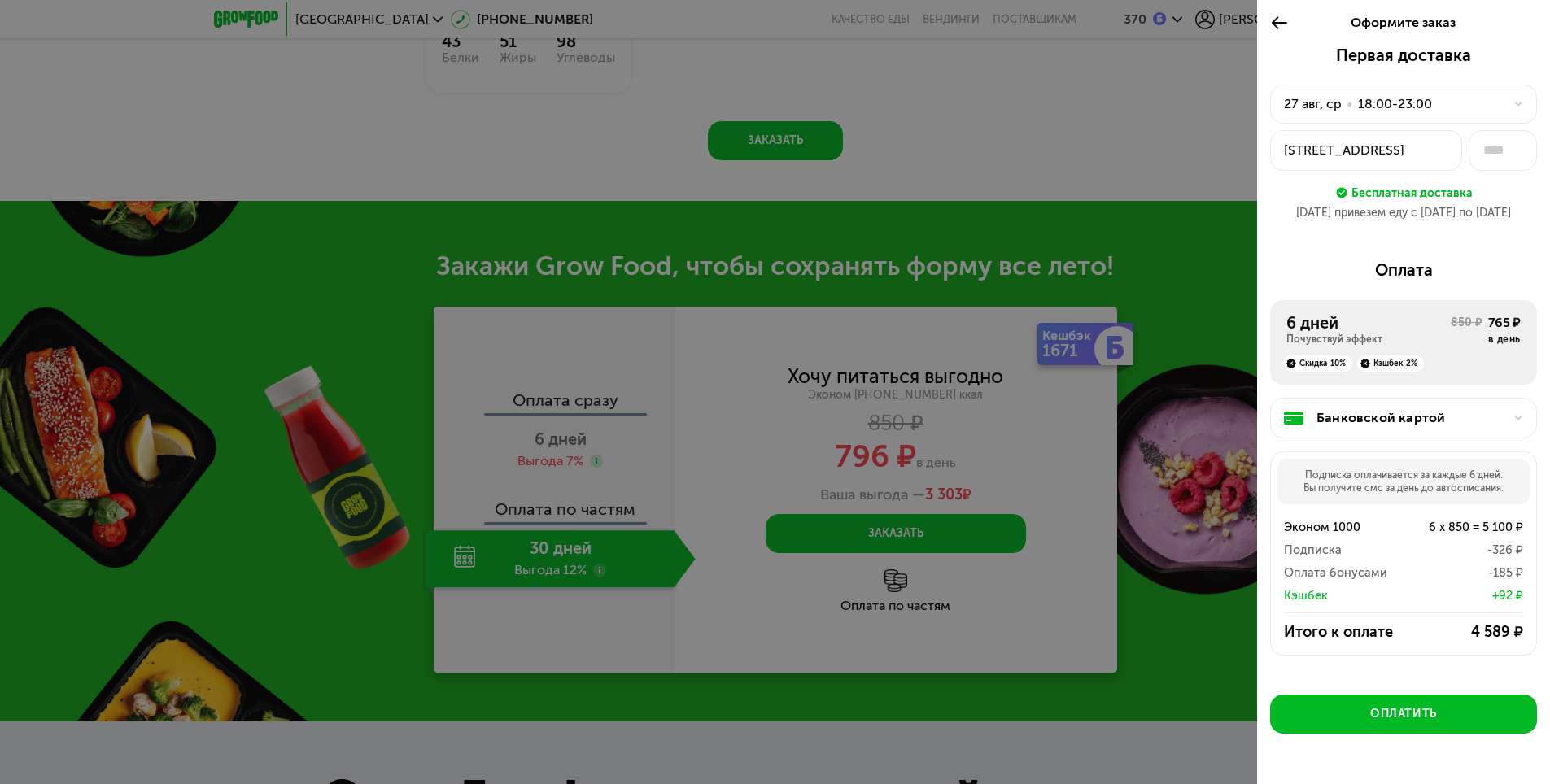
click at [1408, 104] on div "18:00-23:00" at bounding box center [1395, 104] width 74 height 19
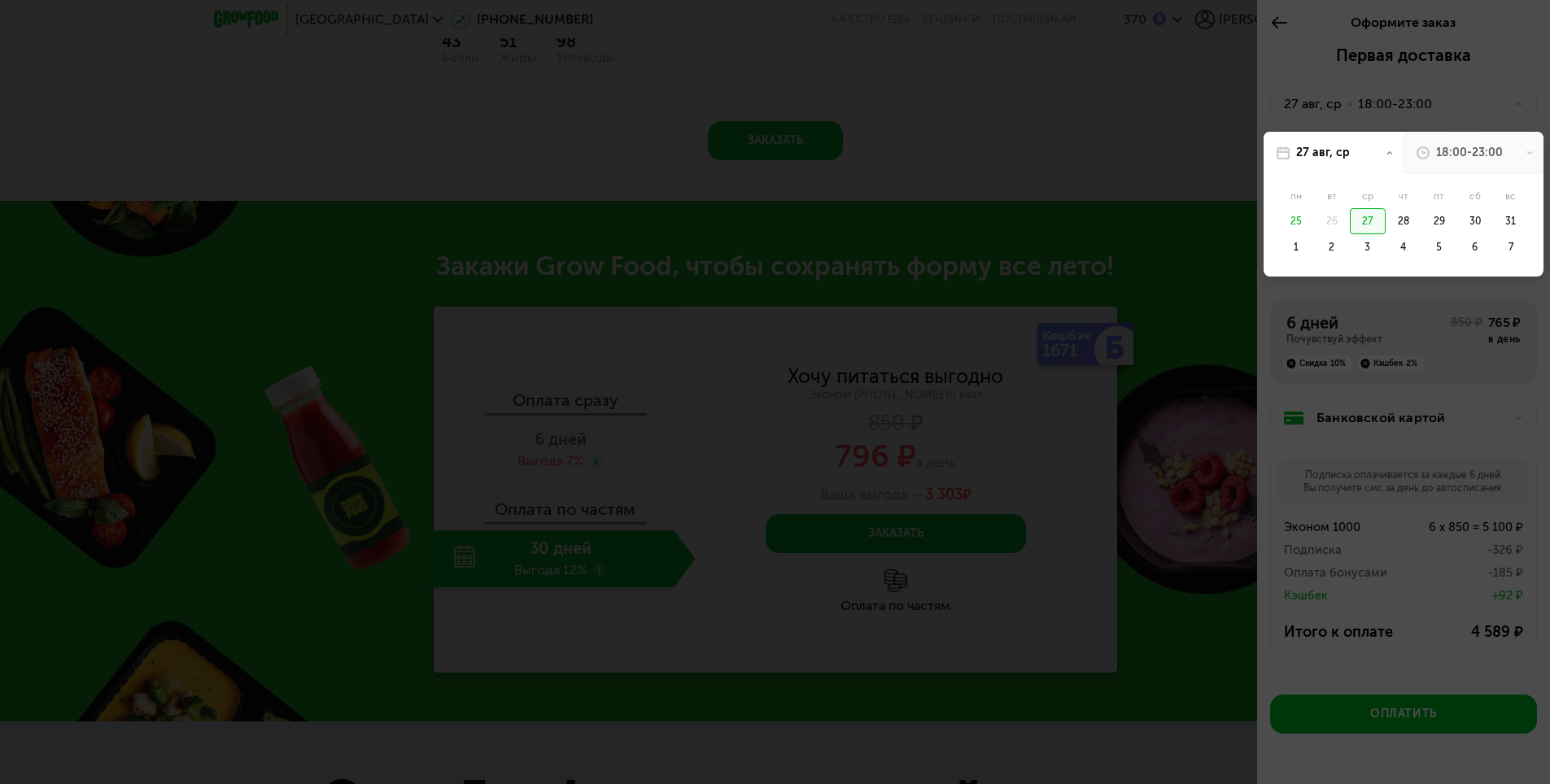
click at [1224, 316] on div at bounding box center [775, 392] width 1550 height 784
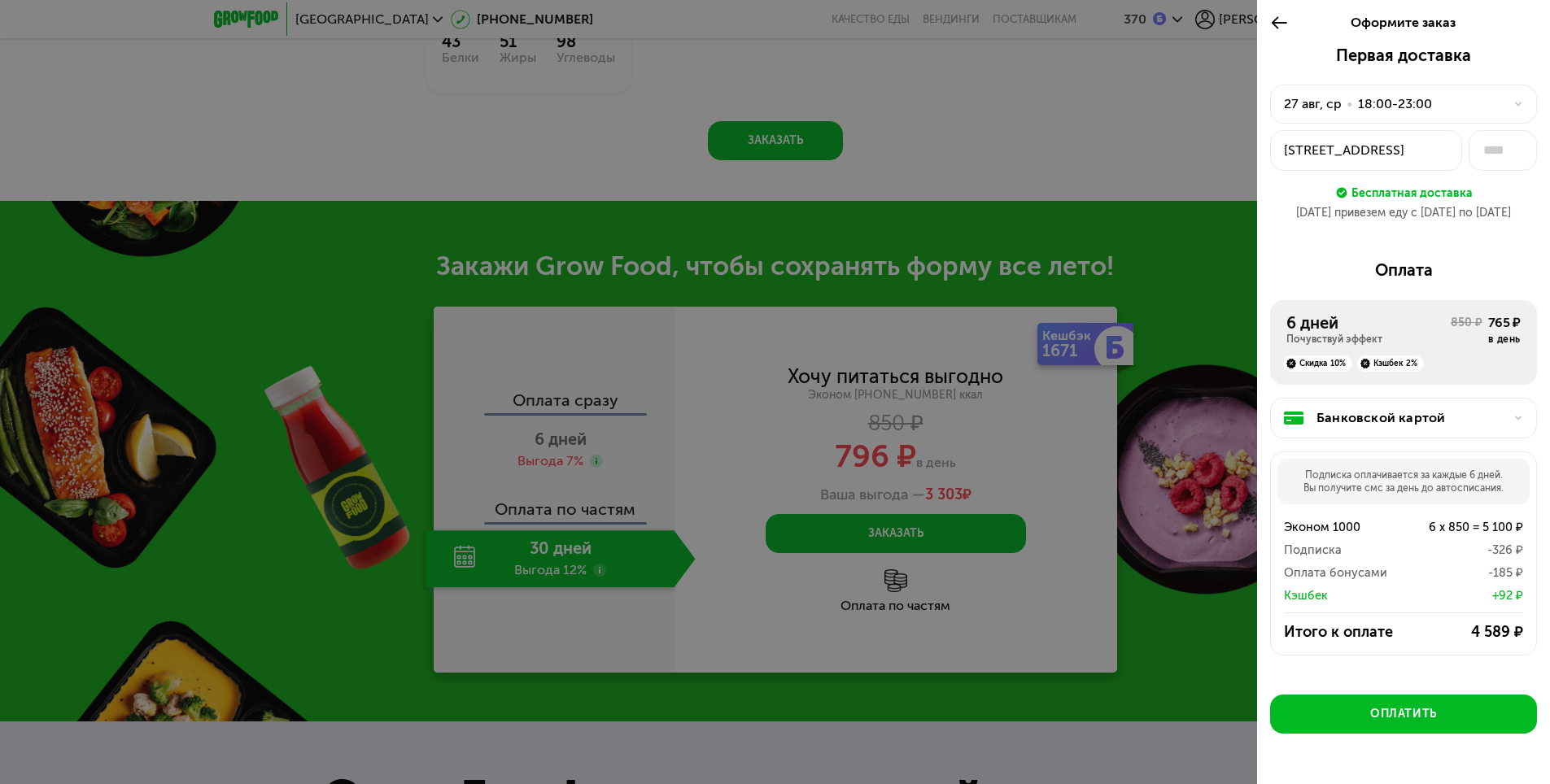
click at [1381, 422] on div "Банковской картой" at bounding box center [1410, 418] width 187 height 19
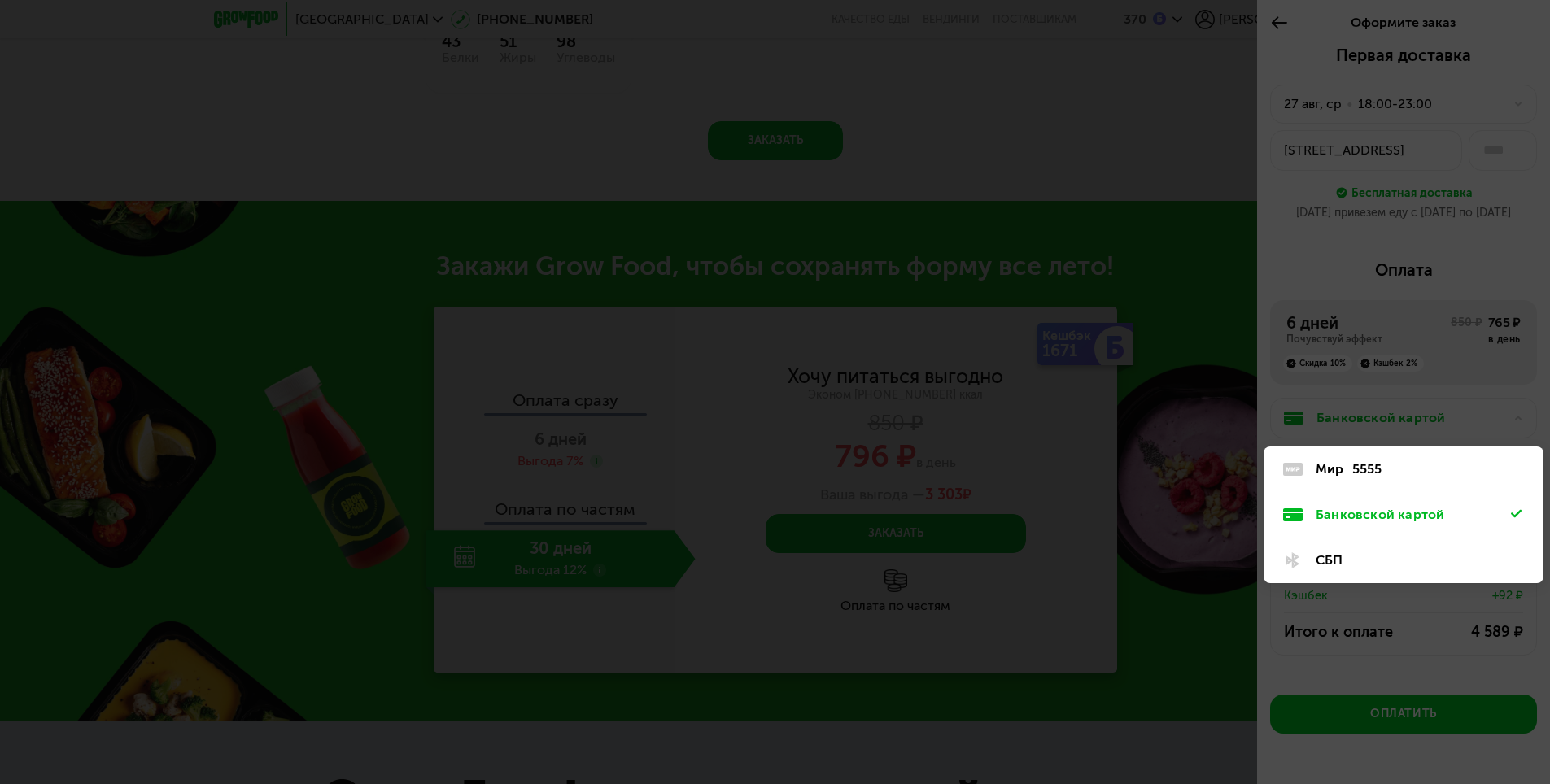
click at [1398, 467] on div "Мир 5555" at bounding box center [1412, 469] width 195 height 19
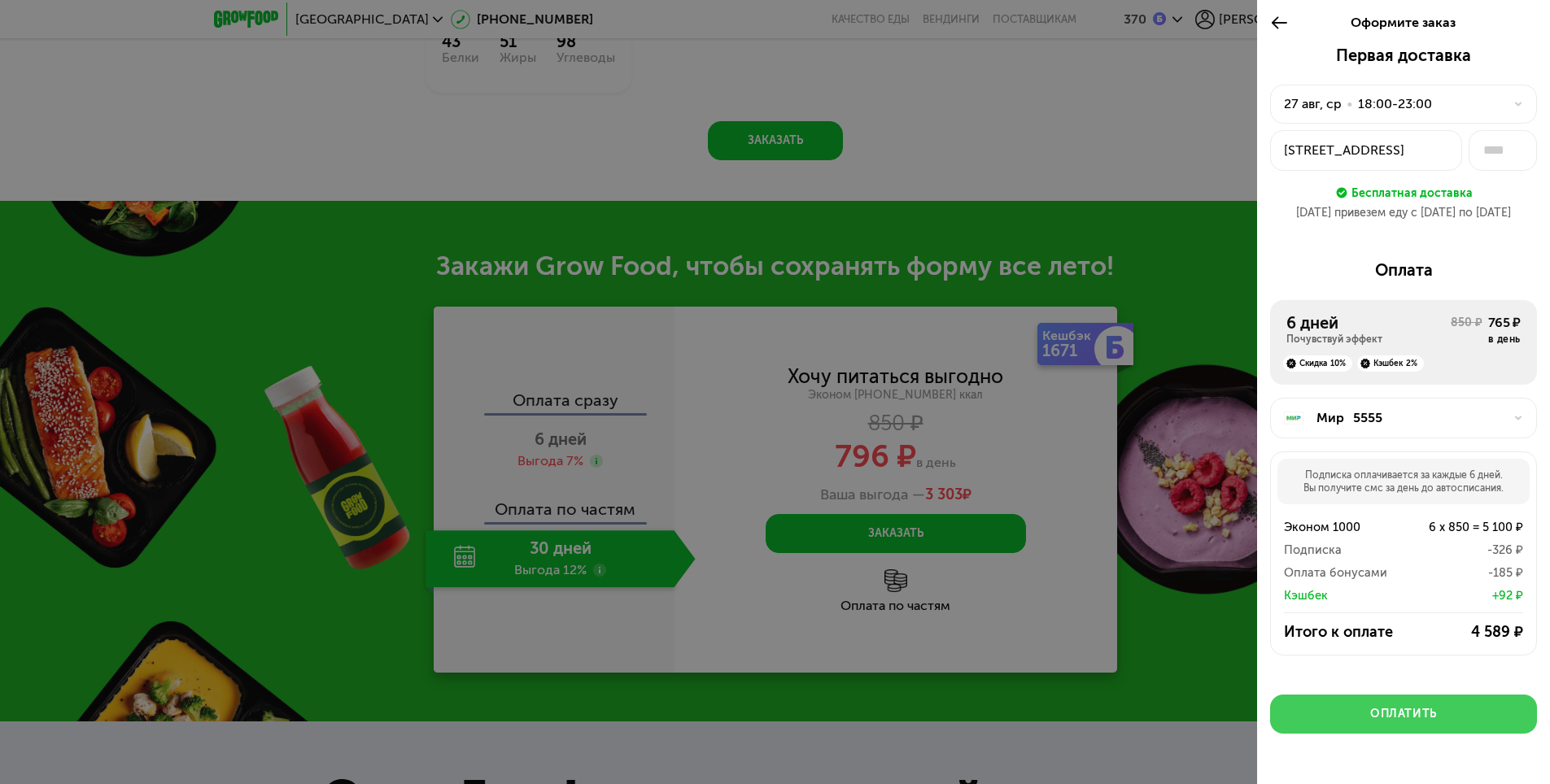
click at [1403, 722] on div "Оплатить" at bounding box center [1404, 714] width 67 height 16
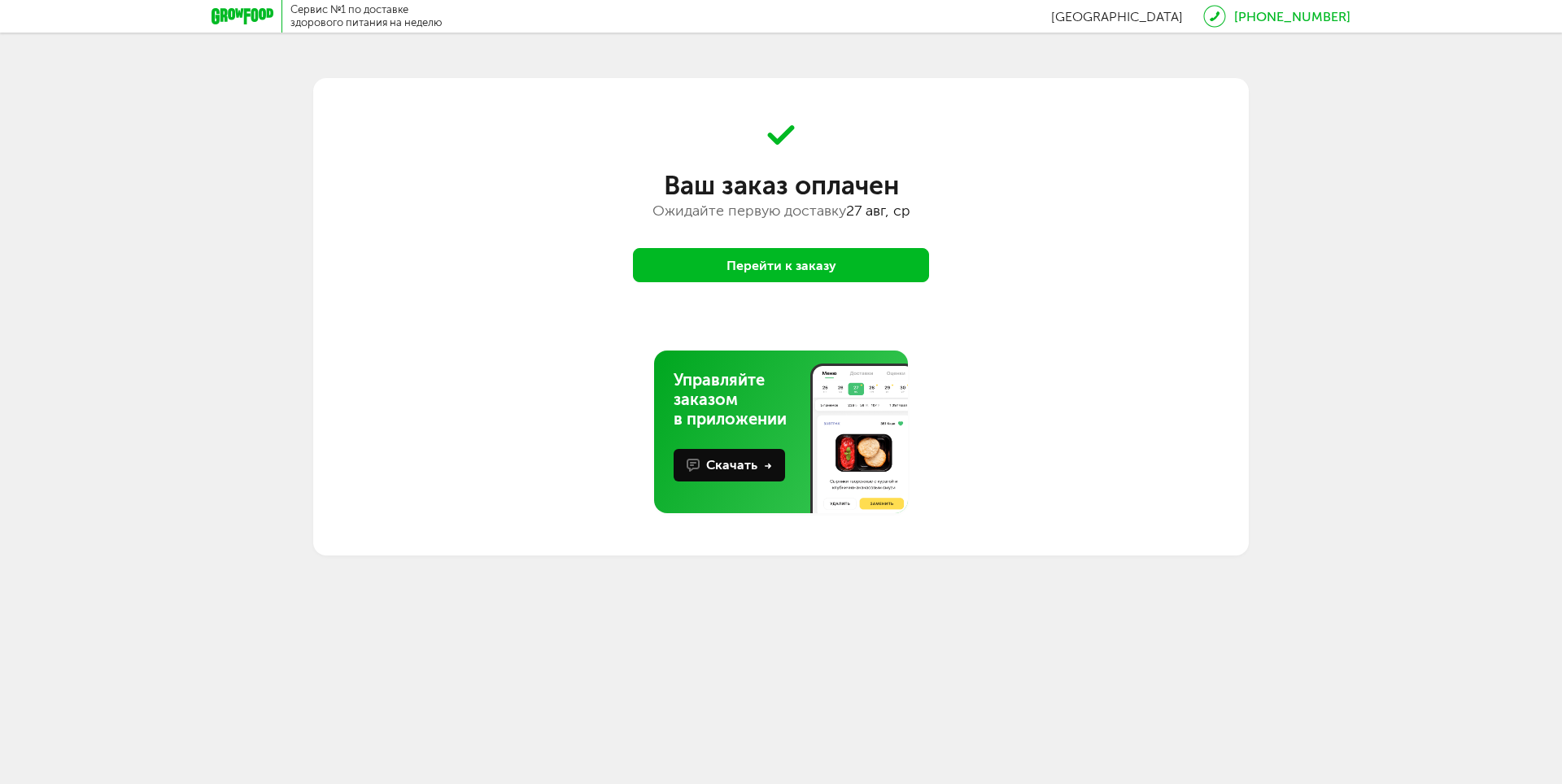
click at [808, 265] on button "Перейти к заказу" at bounding box center [781, 265] width 296 height 34
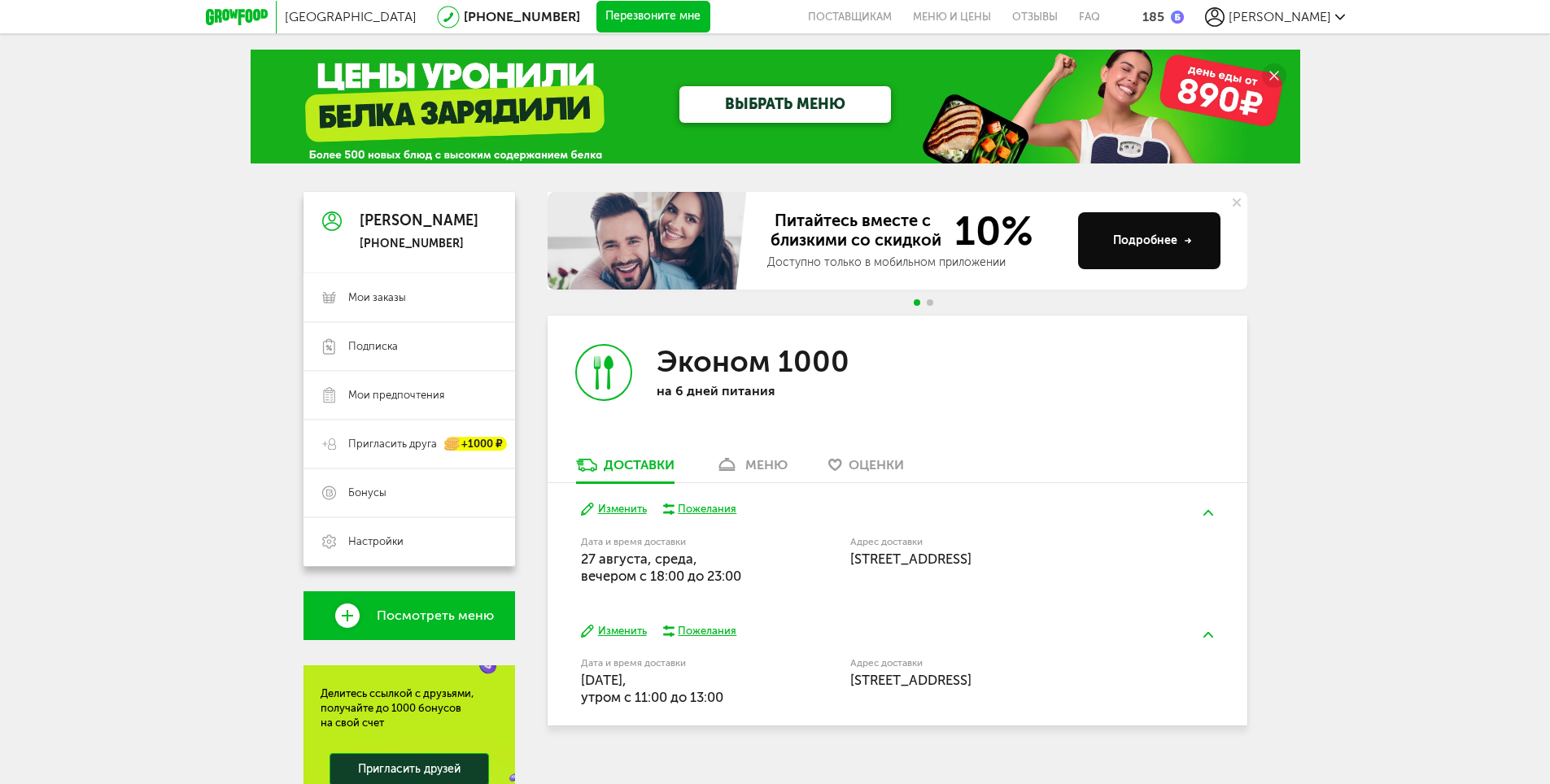
scroll to position [81, 0]
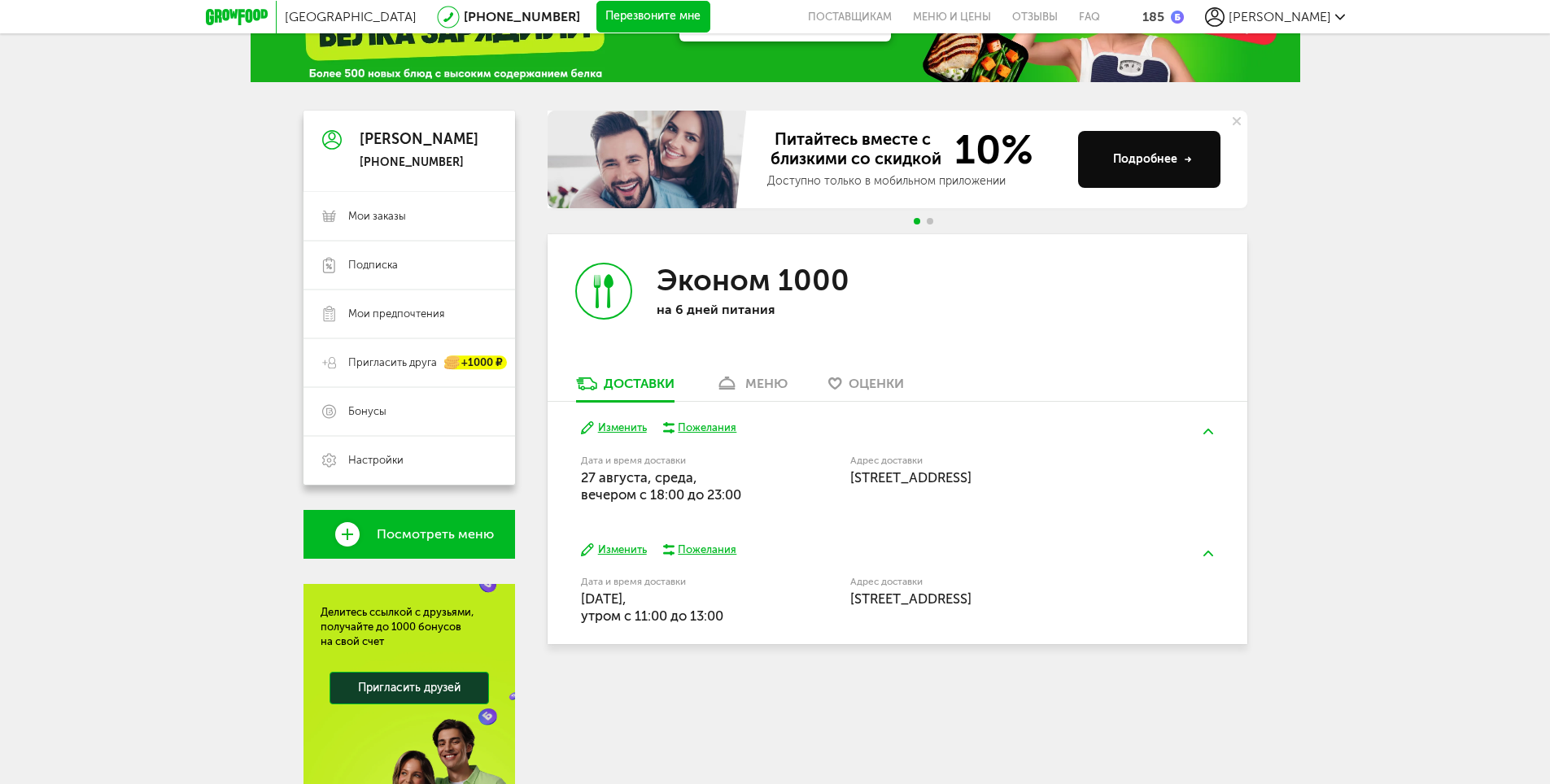
click at [624, 548] on button "Изменить" at bounding box center [614, 550] width 66 height 16
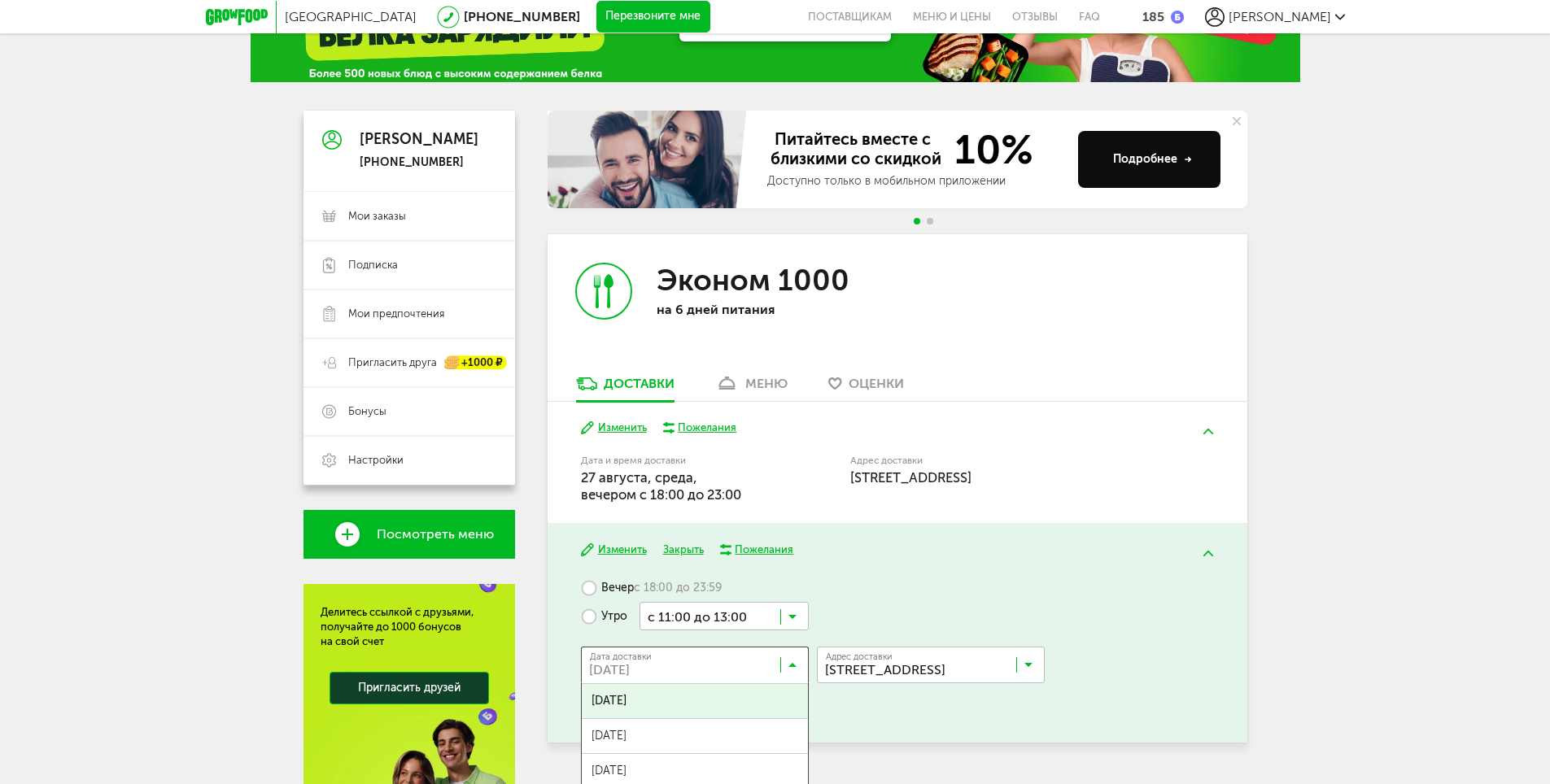
click at [674, 668] on input "Search for option" at bounding box center [699, 668] width 228 height 27
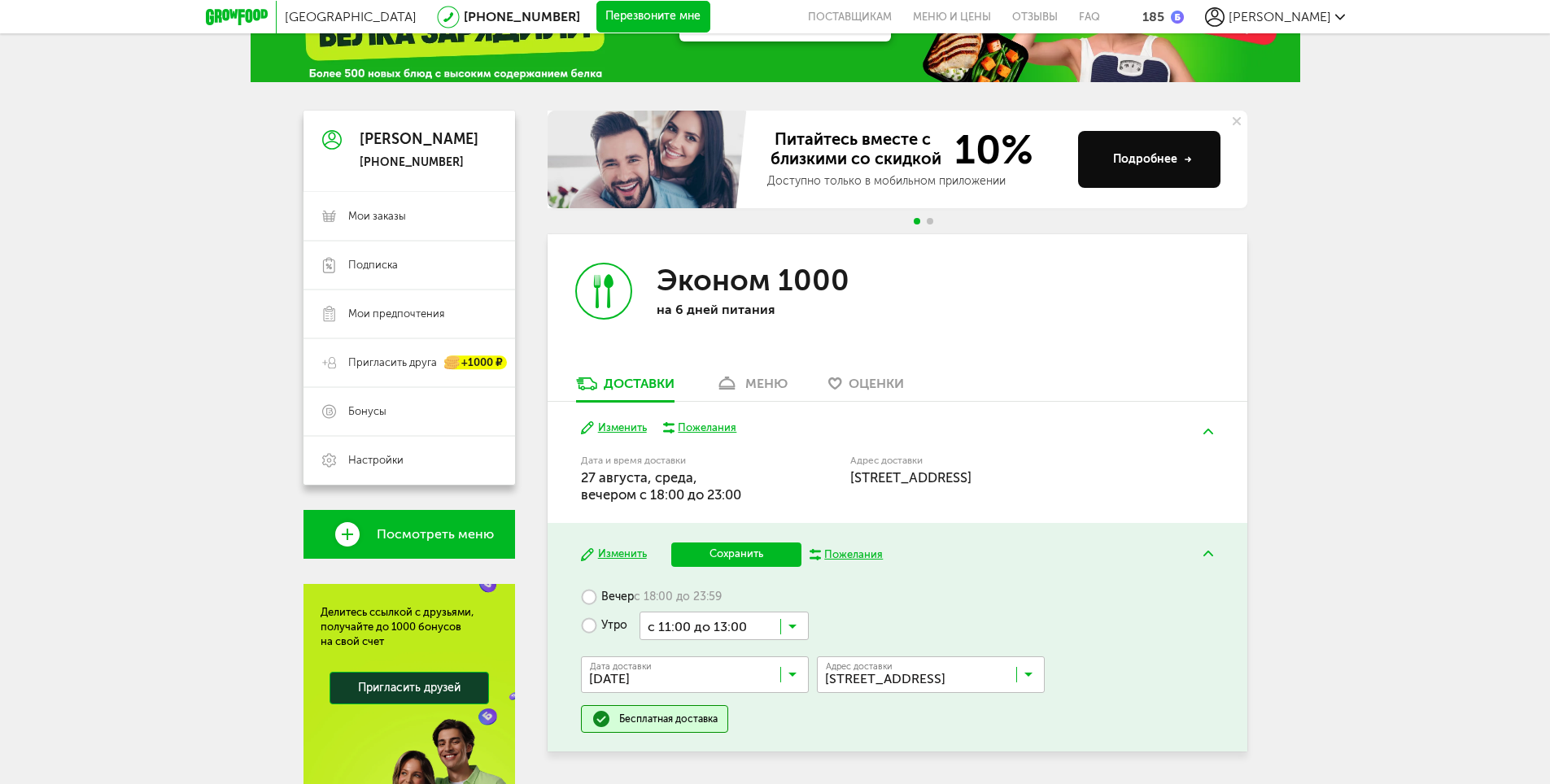
click at [1036, 589] on div "Вечер с 18:00 до 23:59 Утро с 11:00 до 13:00 Загрузка... Дата доставки [DATE] З…" at bounding box center [897, 658] width 633 height 150
click at [750, 556] on button "Сохранить" at bounding box center [737, 555] width 131 height 25
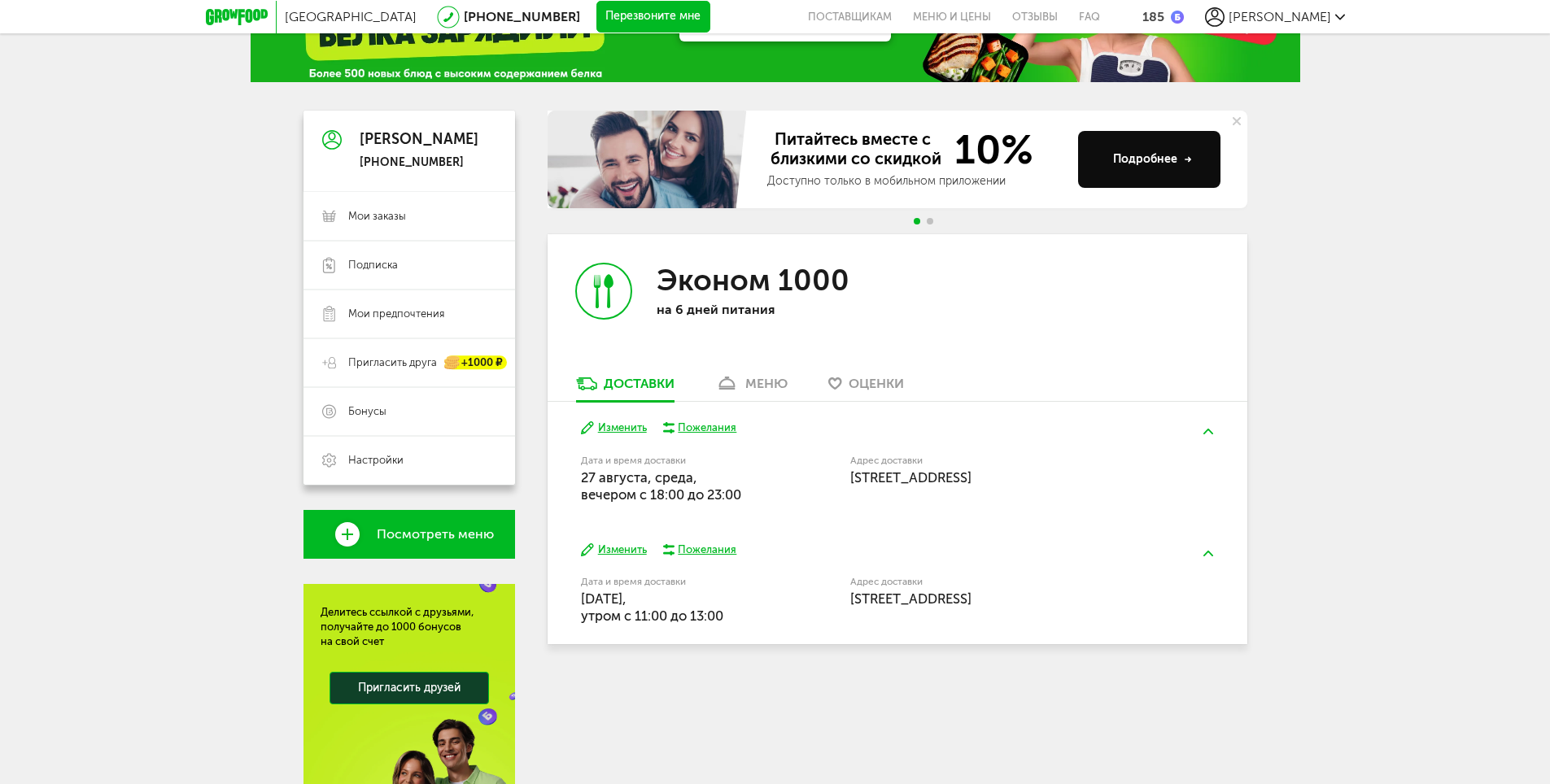
click at [624, 422] on button "Изменить" at bounding box center [614, 429] width 66 height 16
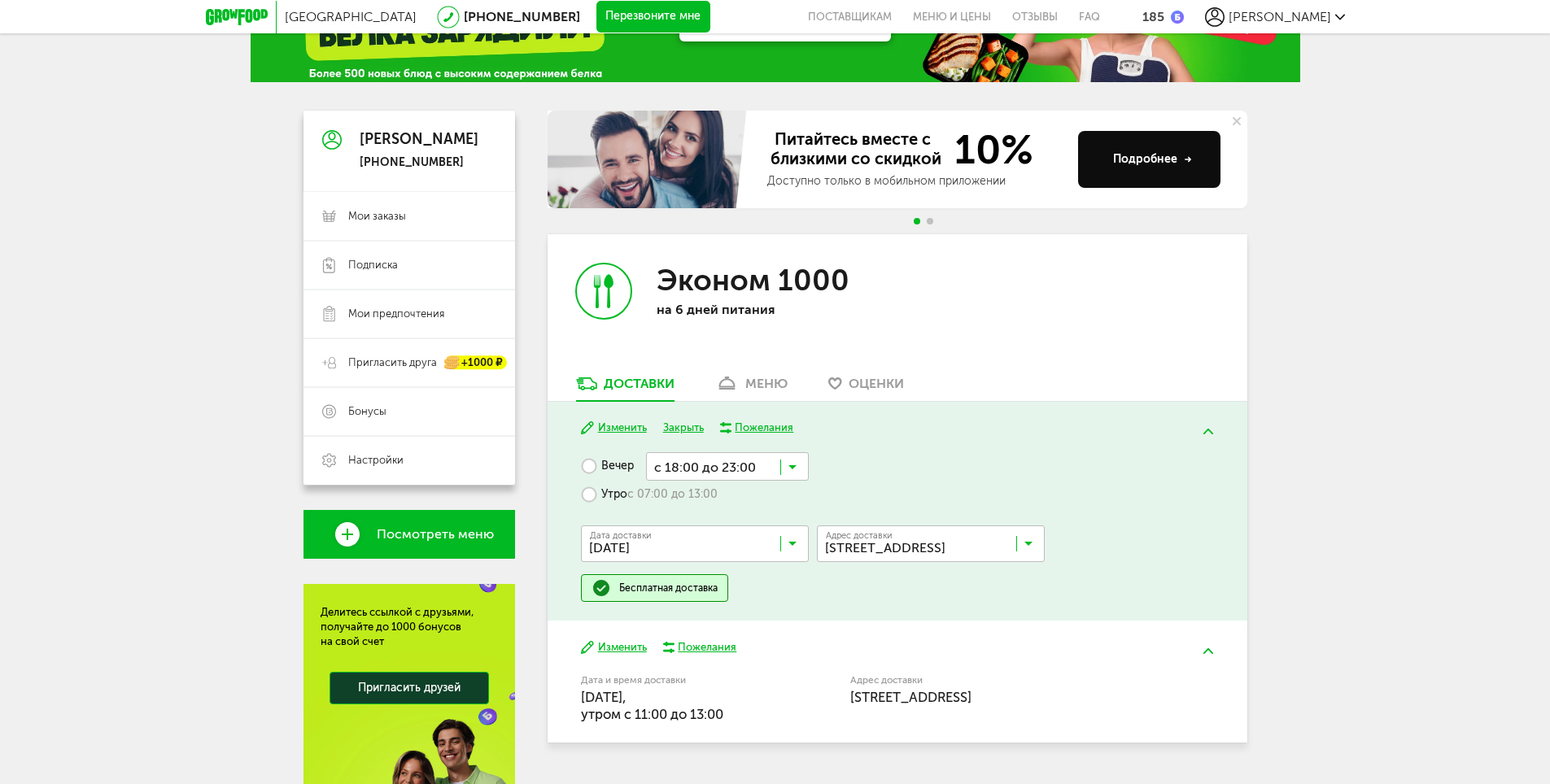
click at [625, 647] on button "Изменить" at bounding box center [614, 648] width 66 height 16
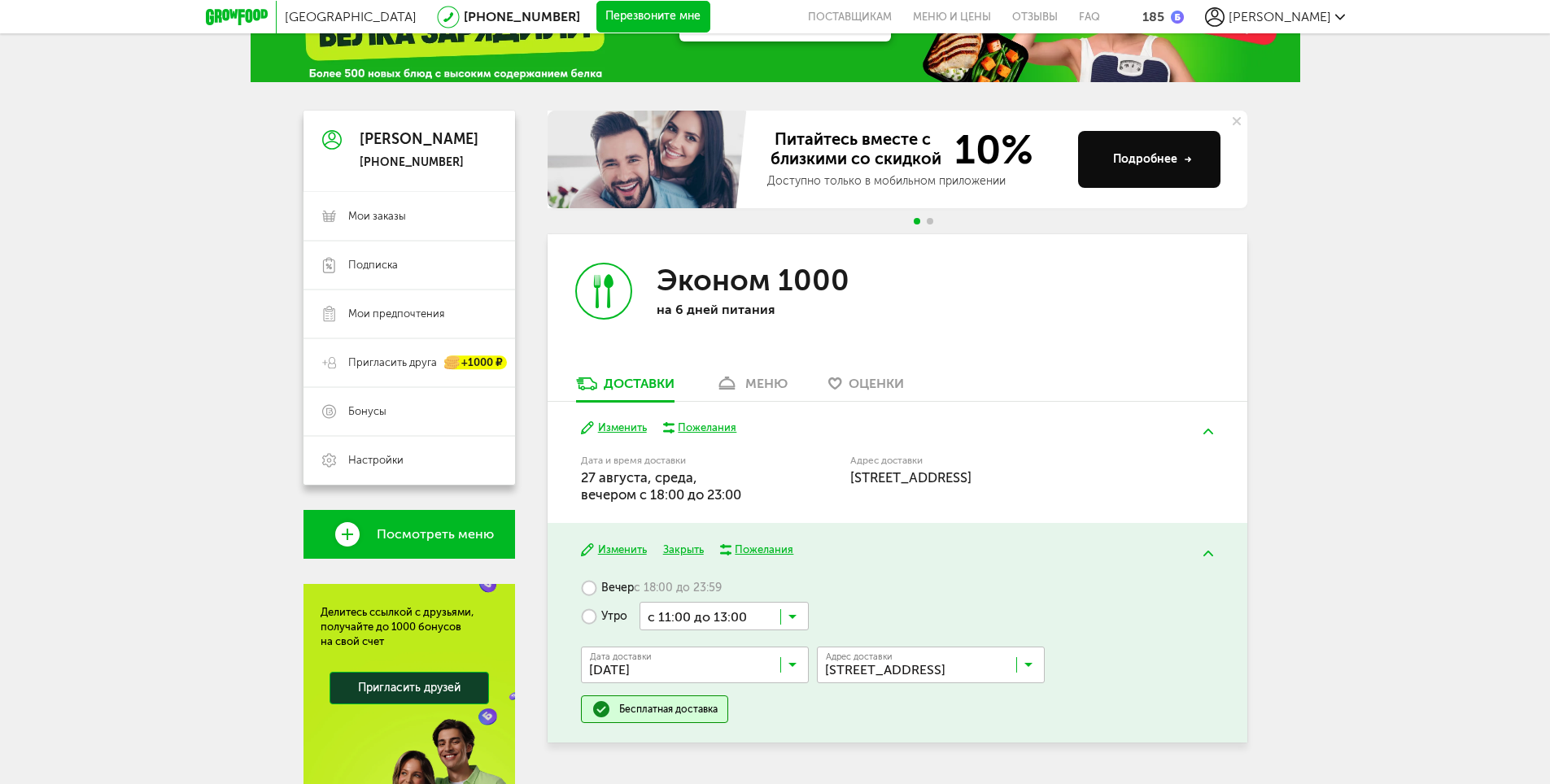
click at [1085, 595] on div "Вечер с 18:00 до 23:59 Утро с 11:00 до 13:00 Загрузка... Дата доставки [DATE] З…" at bounding box center [897, 648] width 633 height 150
click at [619, 424] on button "Изменить" at bounding box center [614, 429] width 66 height 16
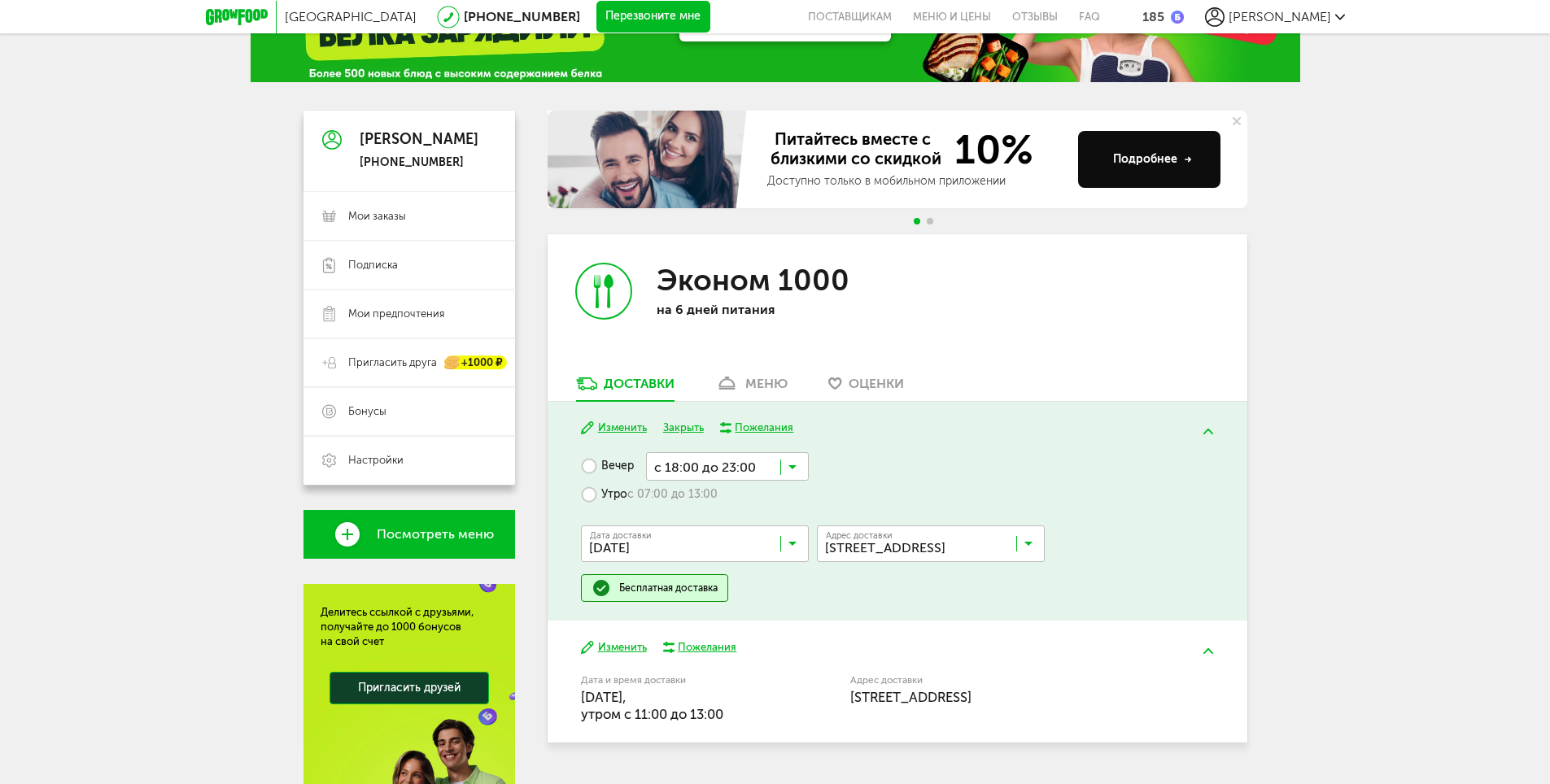
click at [681, 467] on input "Search for option" at bounding box center [727, 466] width 162 height 27
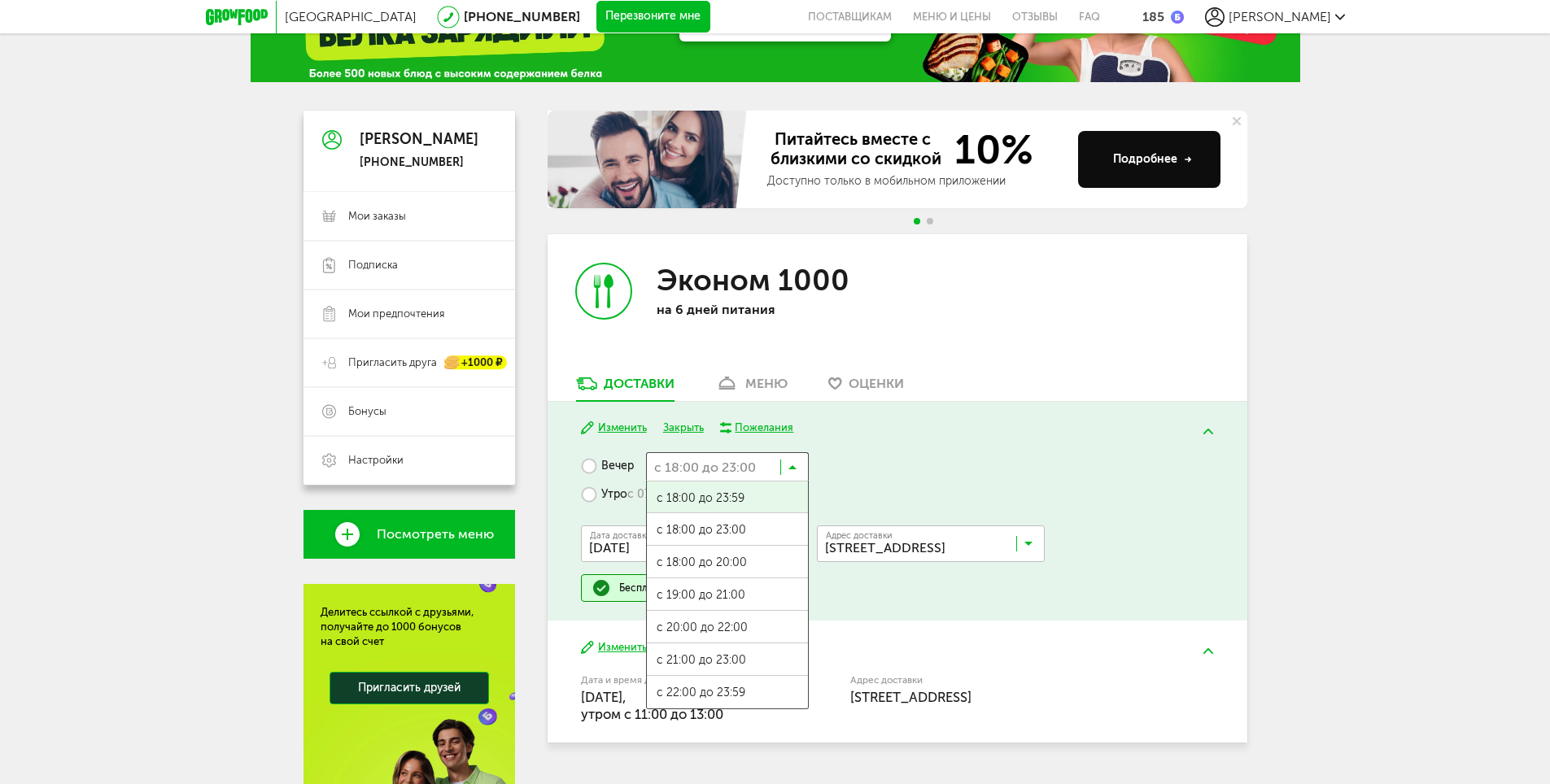
click at [681, 467] on input "Search for option" at bounding box center [727, 466] width 162 height 27
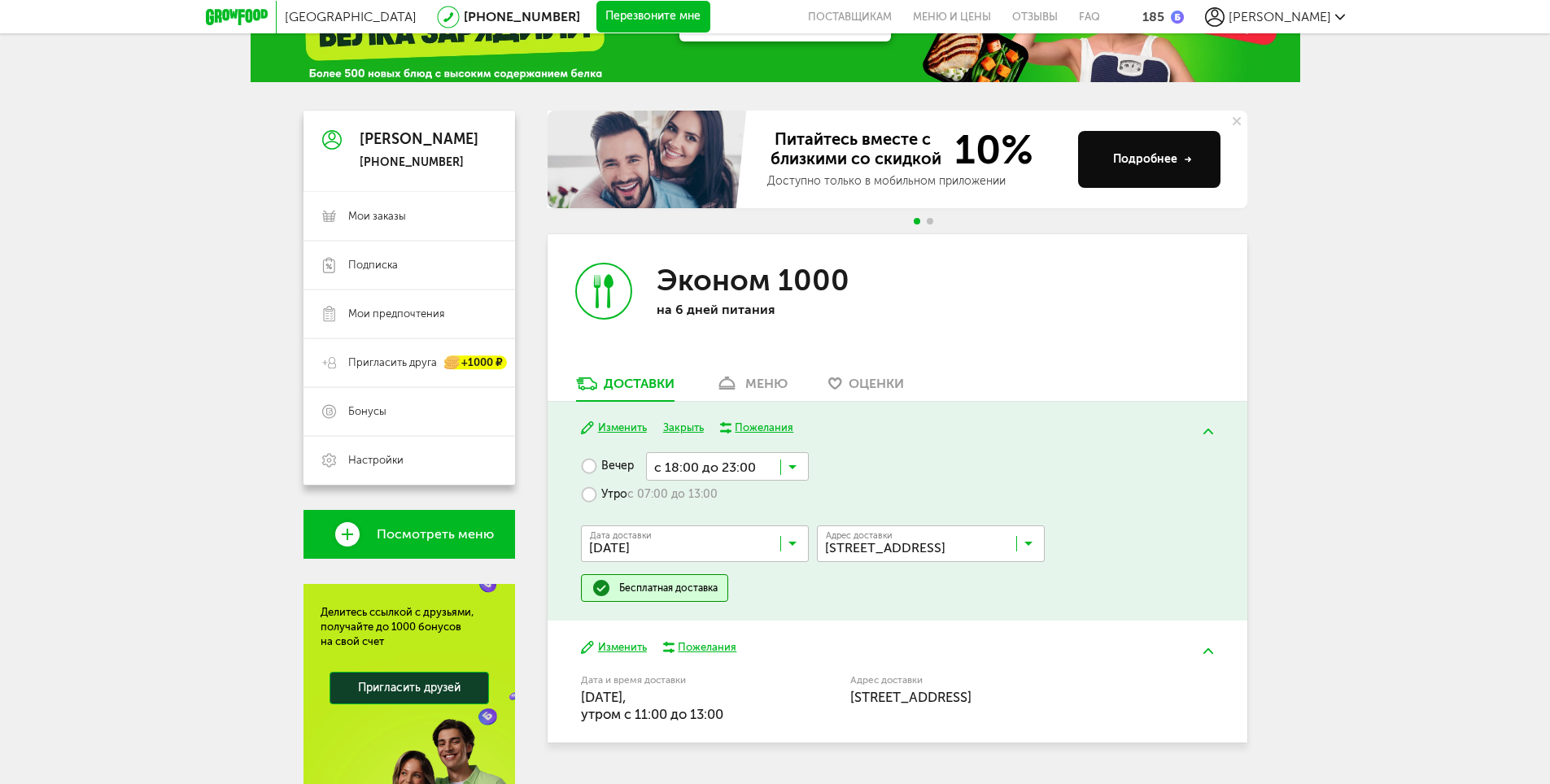
click at [585, 494] on label "Утро с 07:00 до 13:00" at bounding box center [649, 495] width 137 height 28
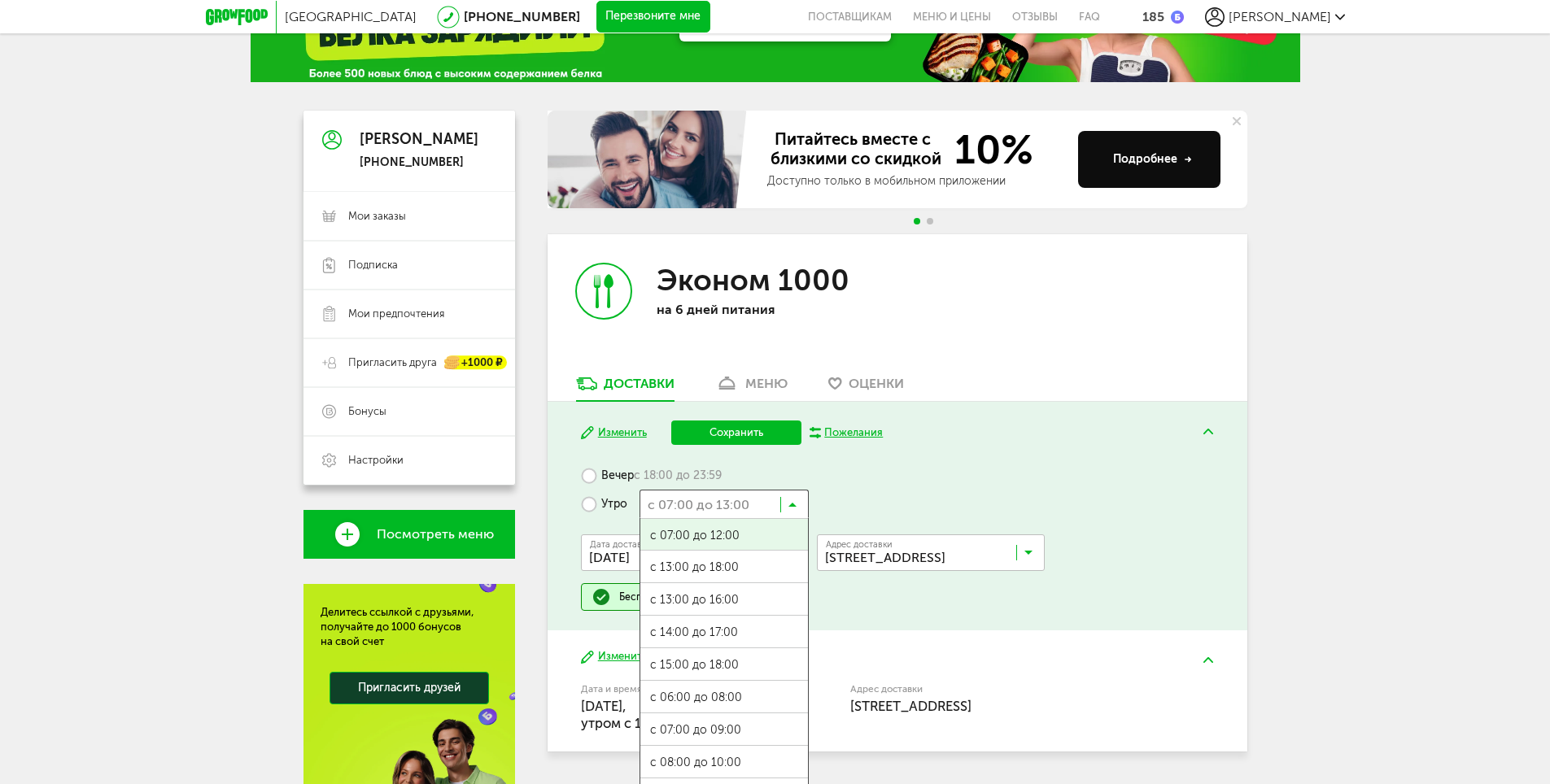
click at [790, 500] on icon at bounding box center [792, 508] width 8 height 16
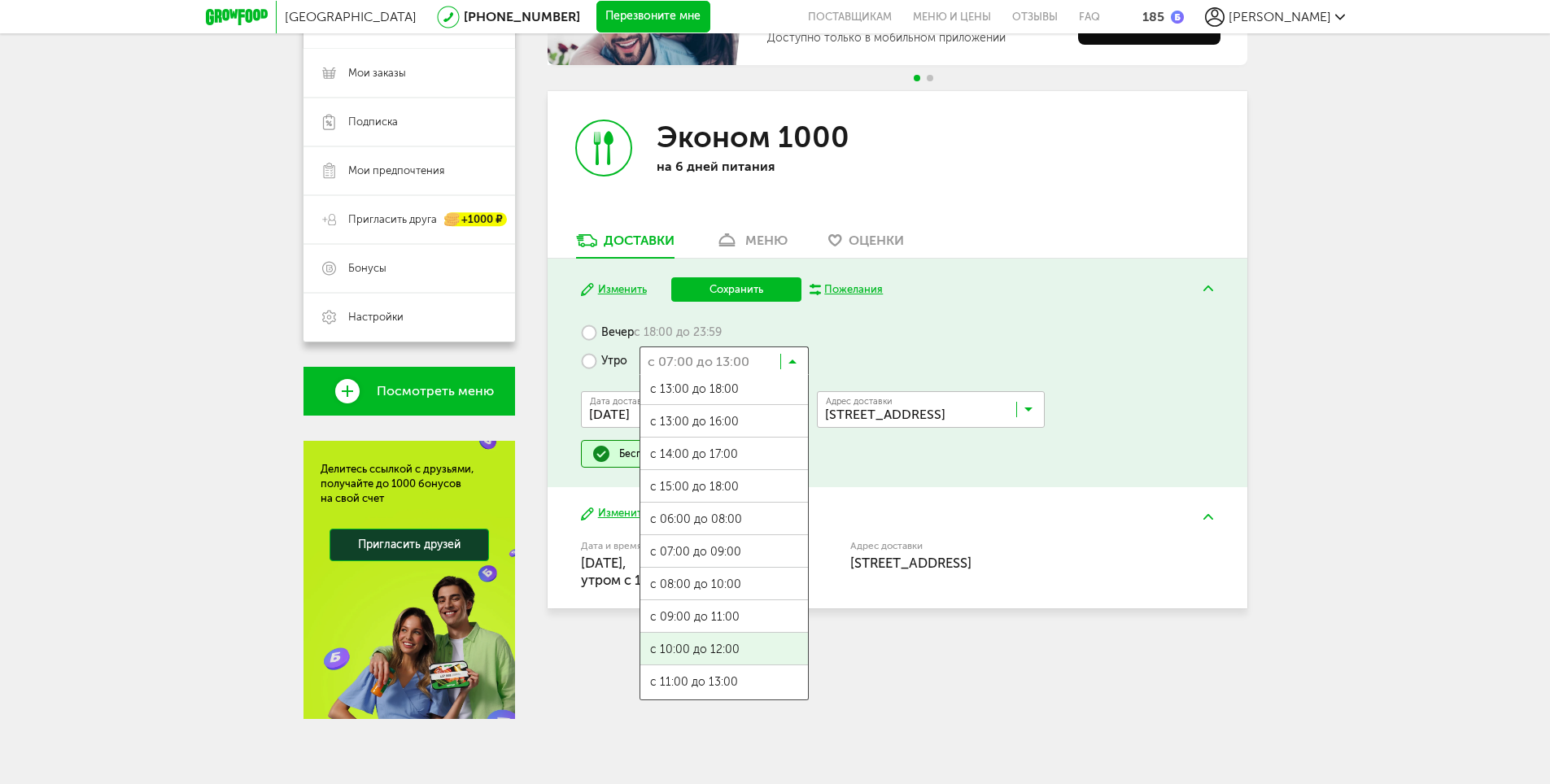
scroll to position [0, 0]
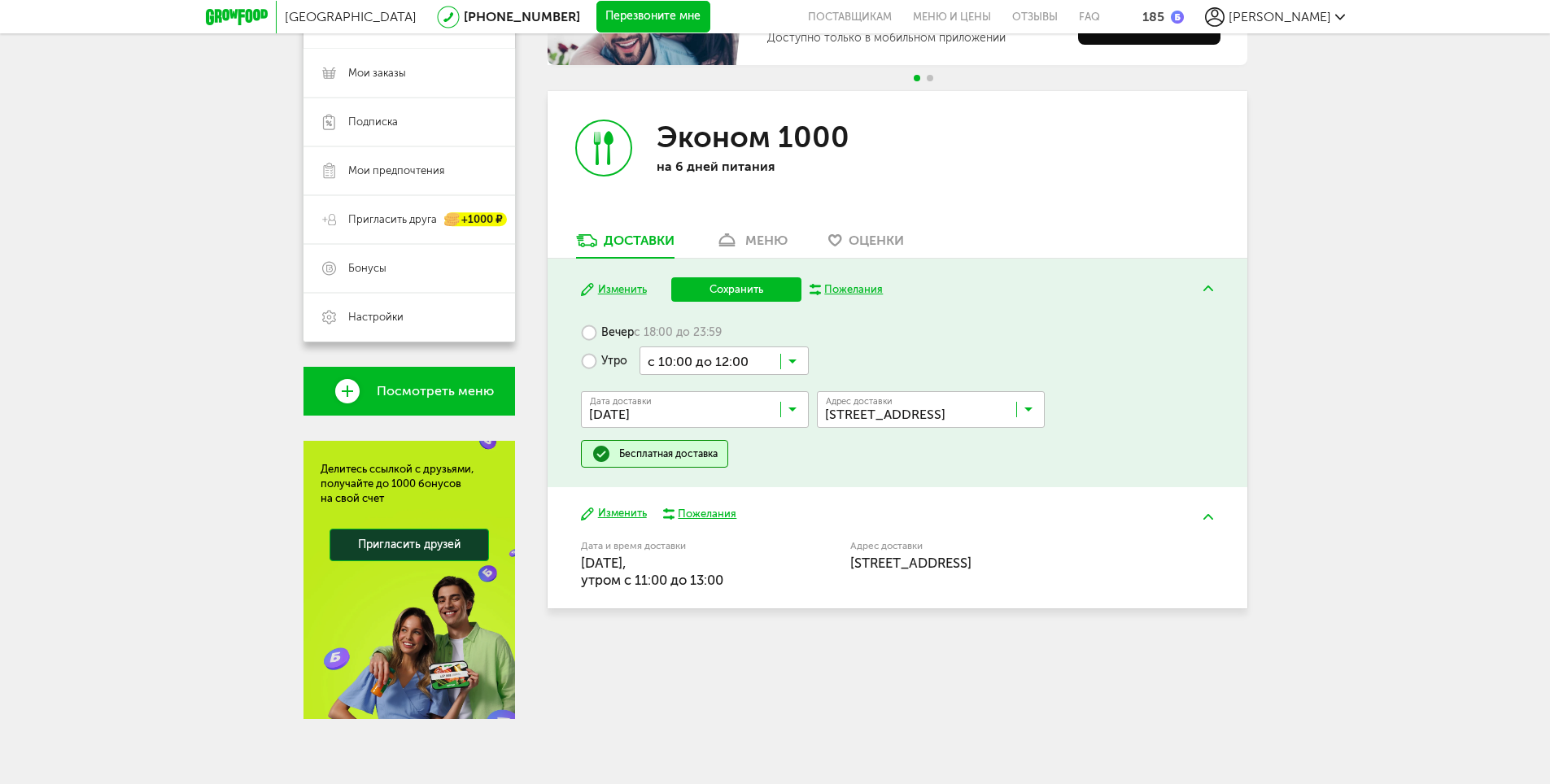
click at [718, 646] on ul "с 07:00 до 12:00 с 13:00 до 18:00 с 13:00 до 16:00 с 14:00 до 17:00 с 15:00 до …" at bounding box center [724, 537] width 169 height 325
click at [756, 282] on button "Сохранить" at bounding box center [737, 290] width 131 height 25
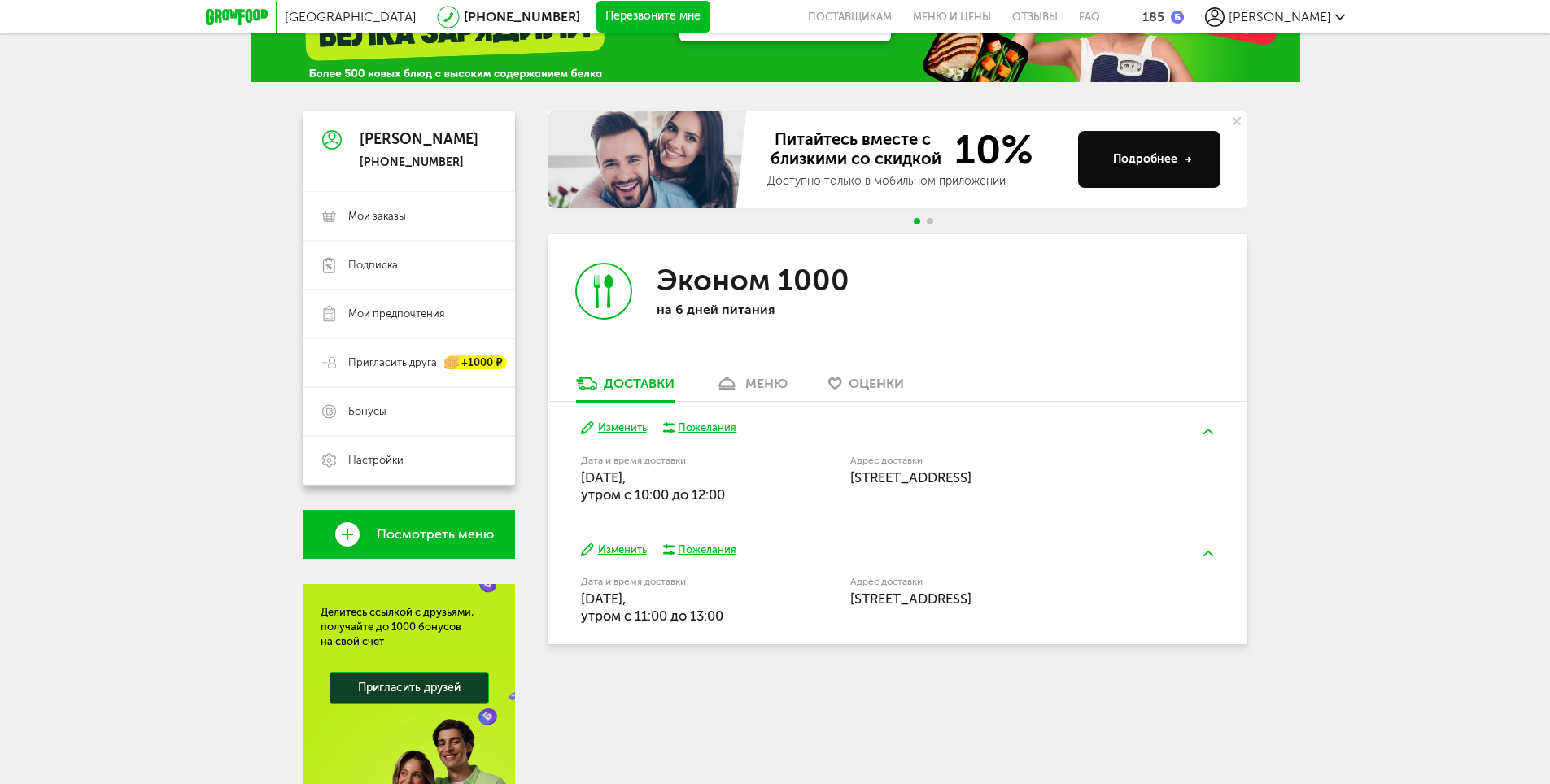
scroll to position [162, 0]
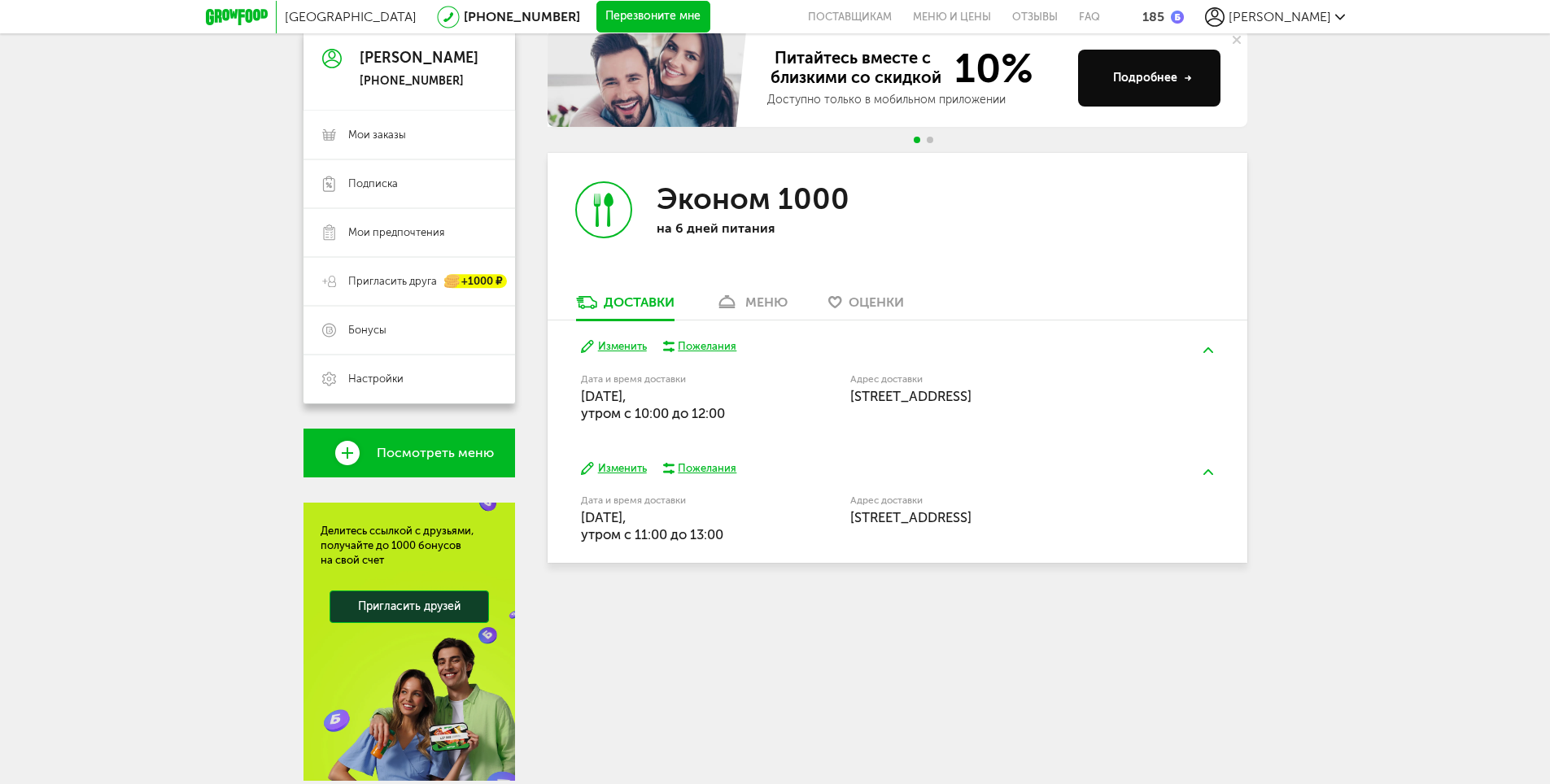
click at [614, 344] on button "Изменить" at bounding box center [614, 347] width 66 height 16
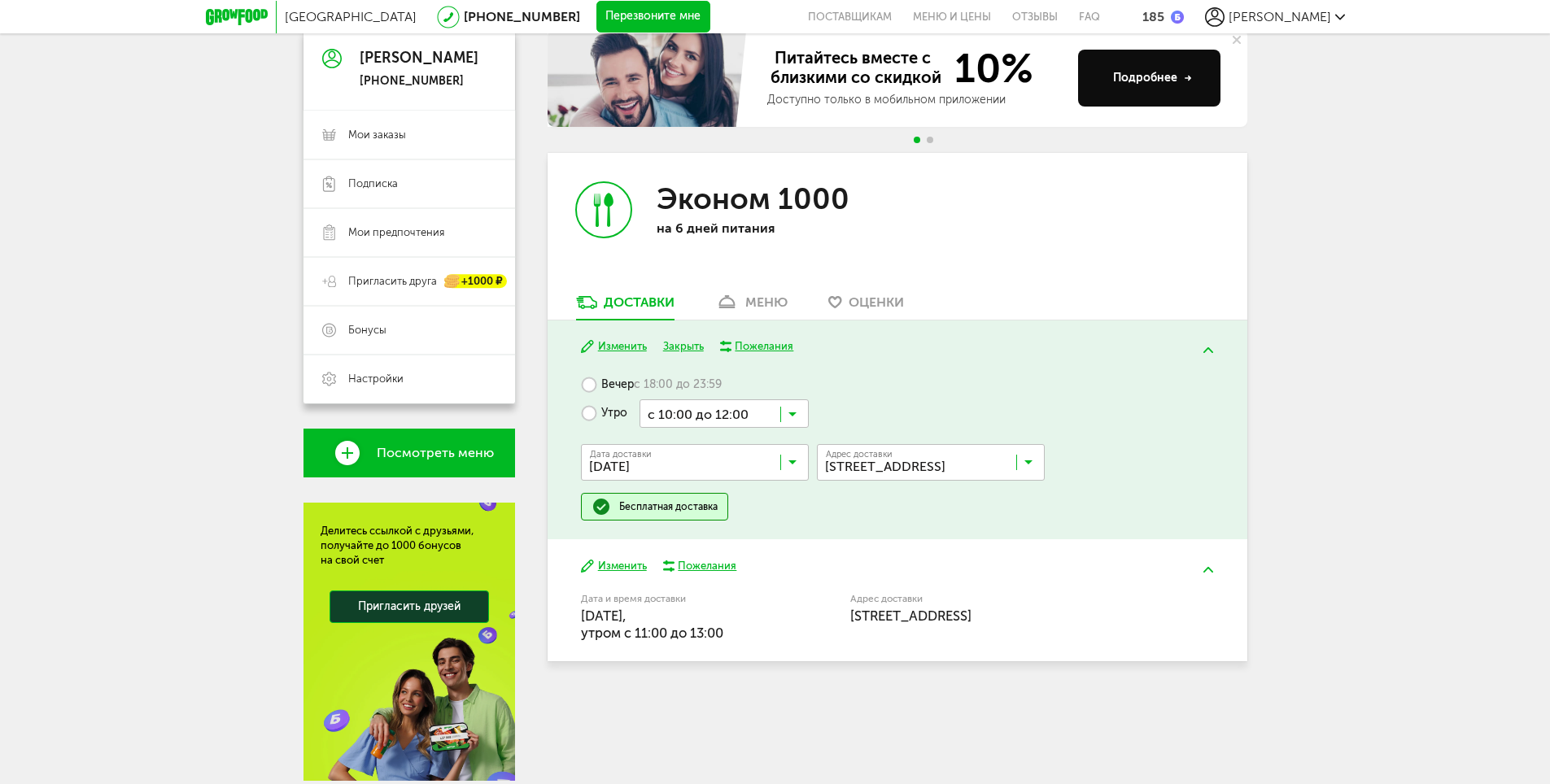
click at [790, 415] on icon at bounding box center [792, 418] width 8 height 16
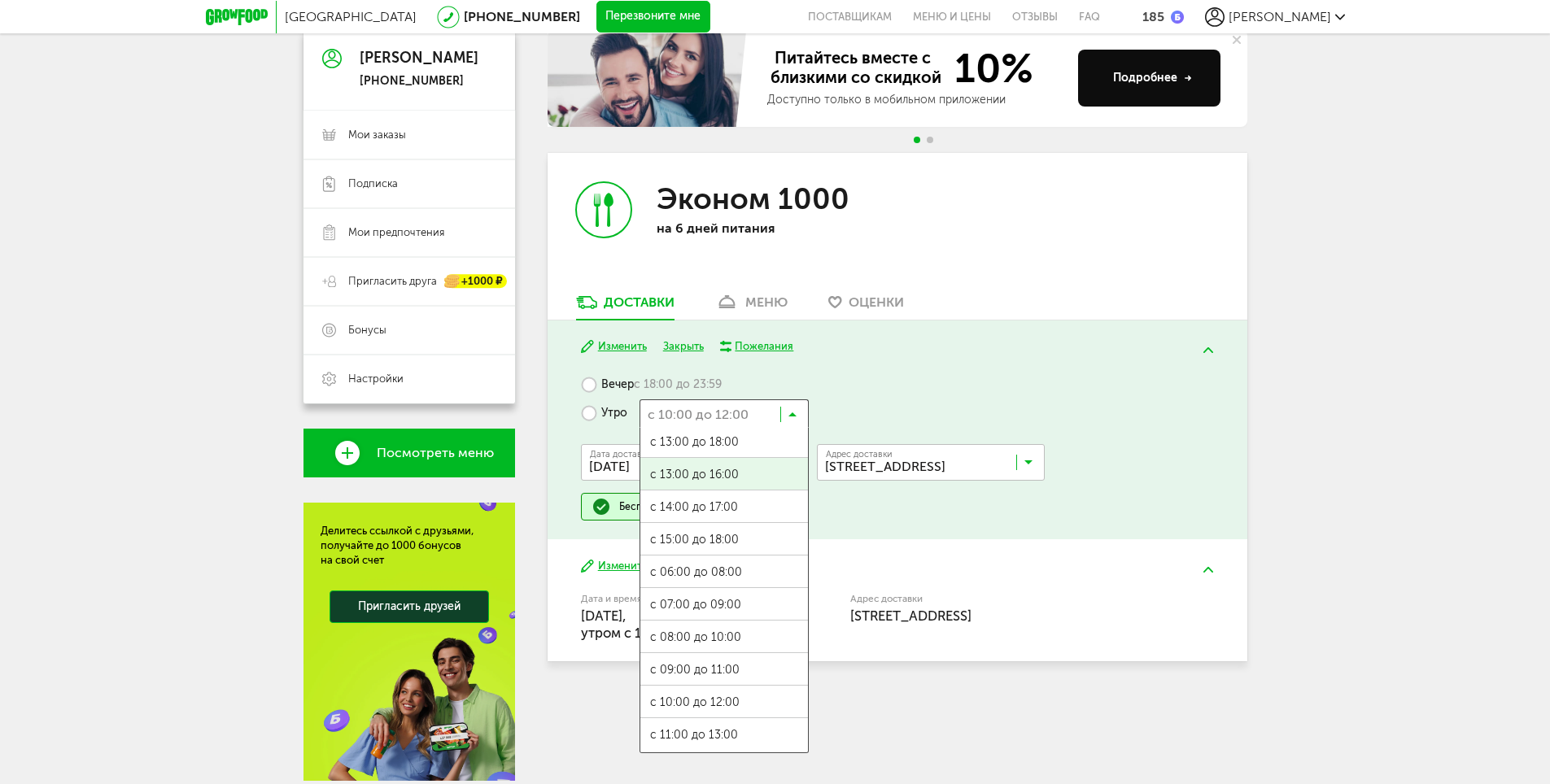
scroll to position [228, 0]
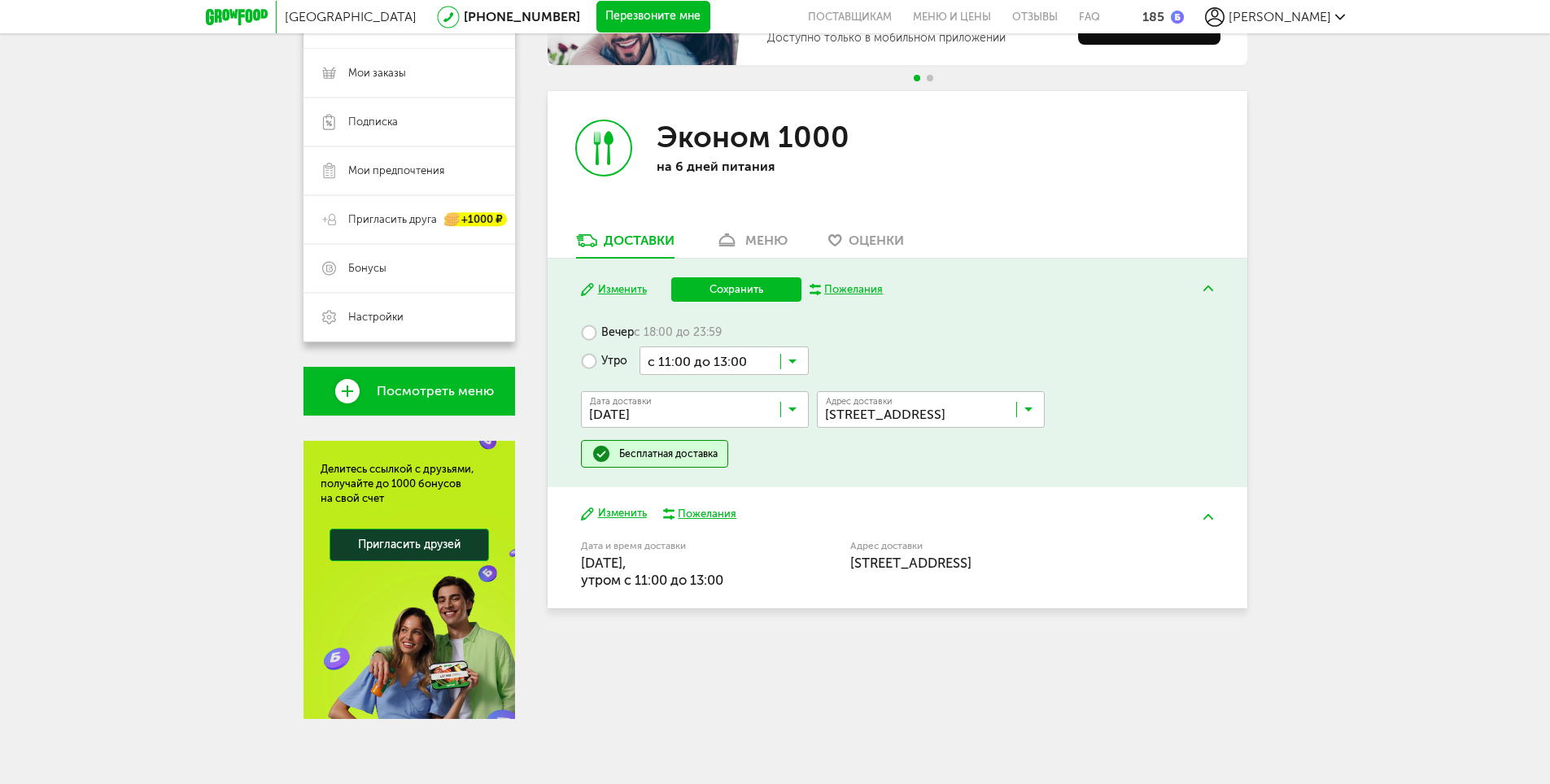
click at [715, 663] on ul "с 07:00 до 12:00 с 13:00 до 18:00 с 13:00 до 16:00 с 14:00 до 17:00 с 15:00 до …" at bounding box center [724, 537] width 169 height 325
click at [776, 285] on button "Сохранить" at bounding box center [737, 290] width 131 height 25
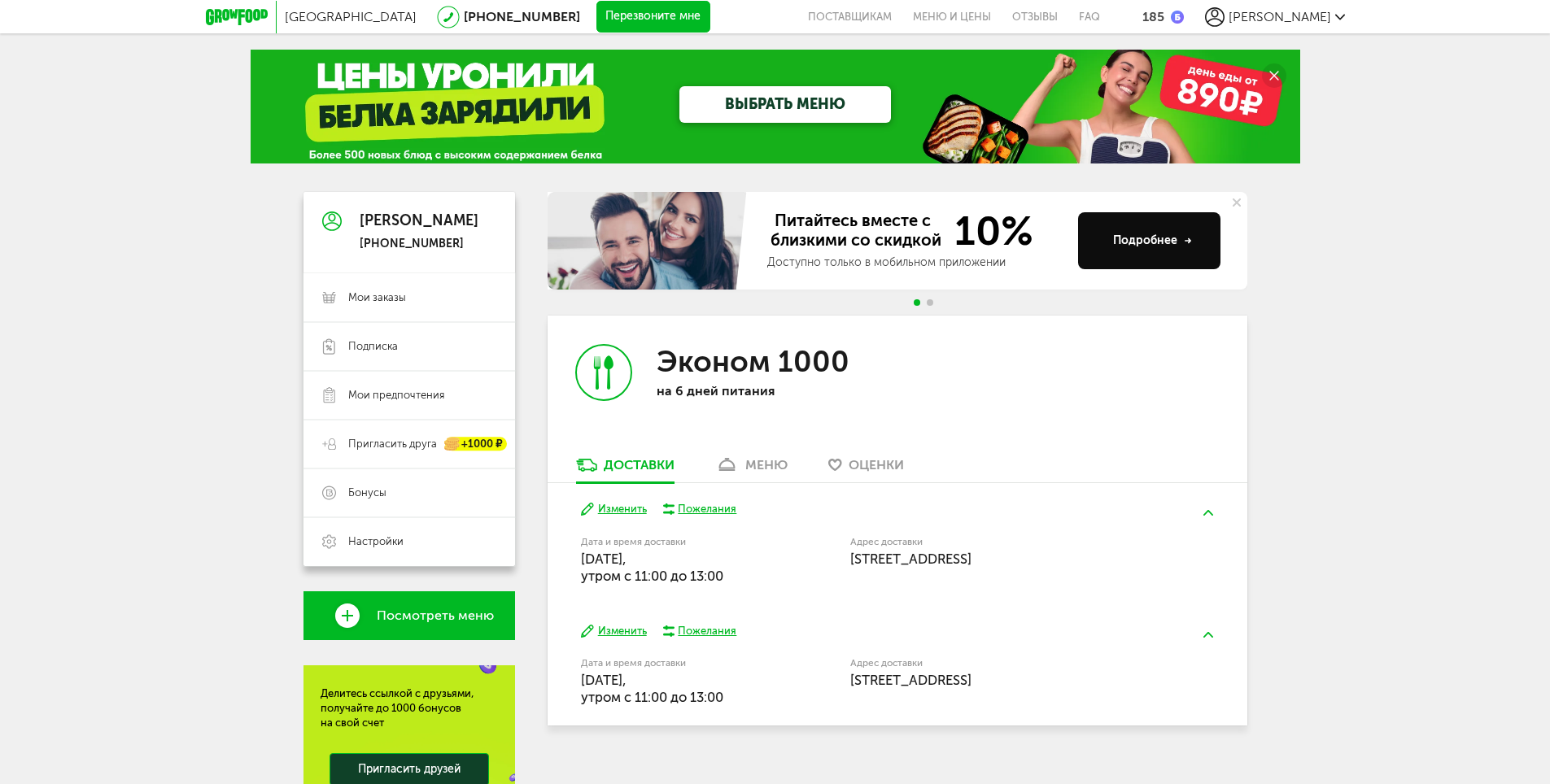
click at [1281, 74] on circle at bounding box center [1275, 76] width 25 height 25
